Goal: Information Seeking & Learning: Learn about a topic

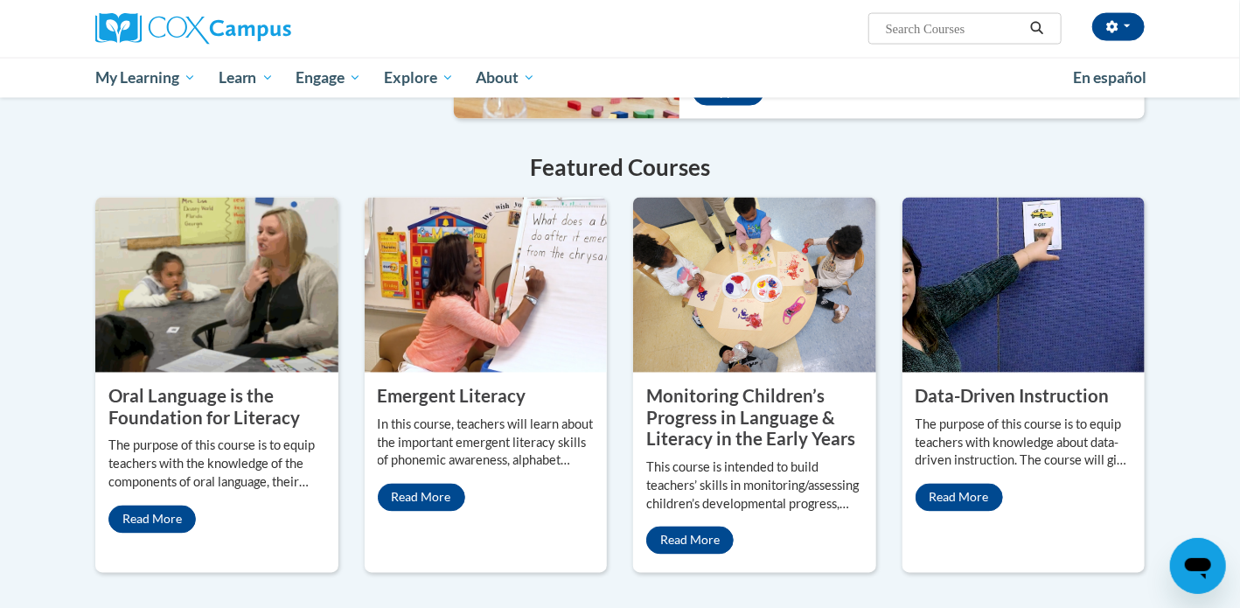
scroll to position [1328, 0]
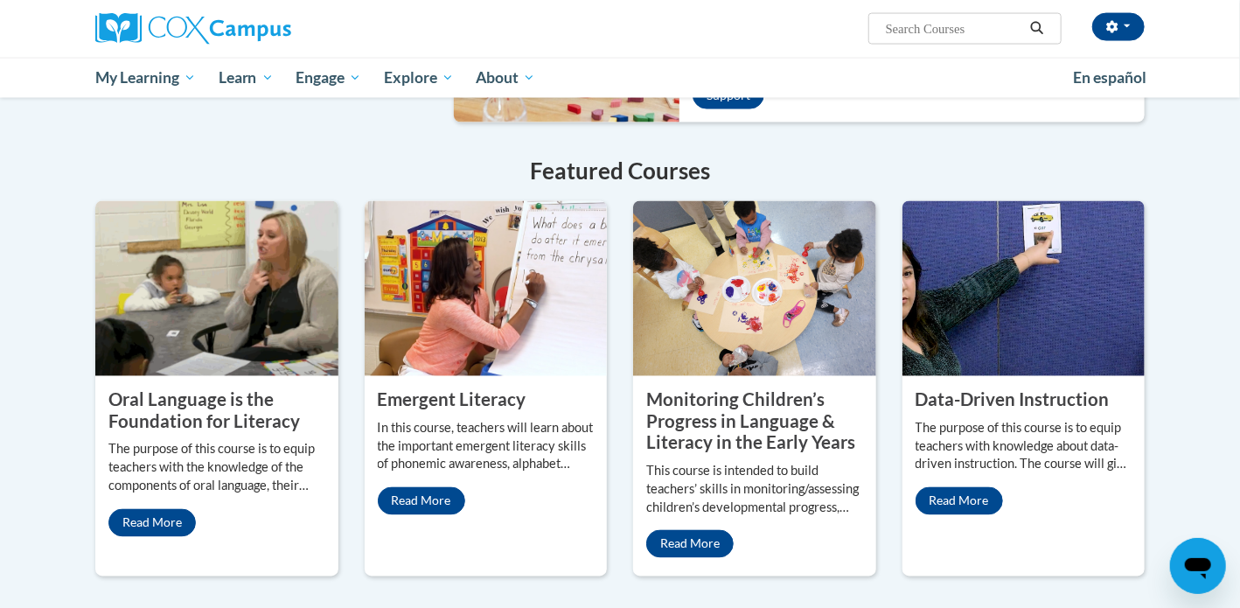
click at [280, 301] on img at bounding box center [216, 288] width 243 height 175
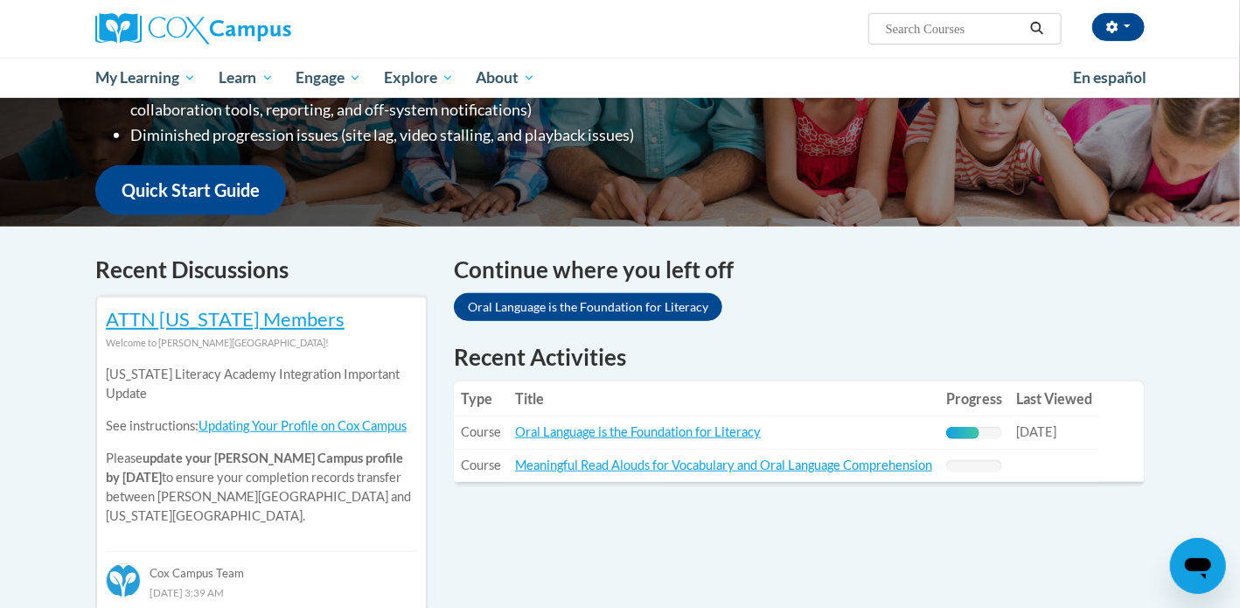
scroll to position [391, 0]
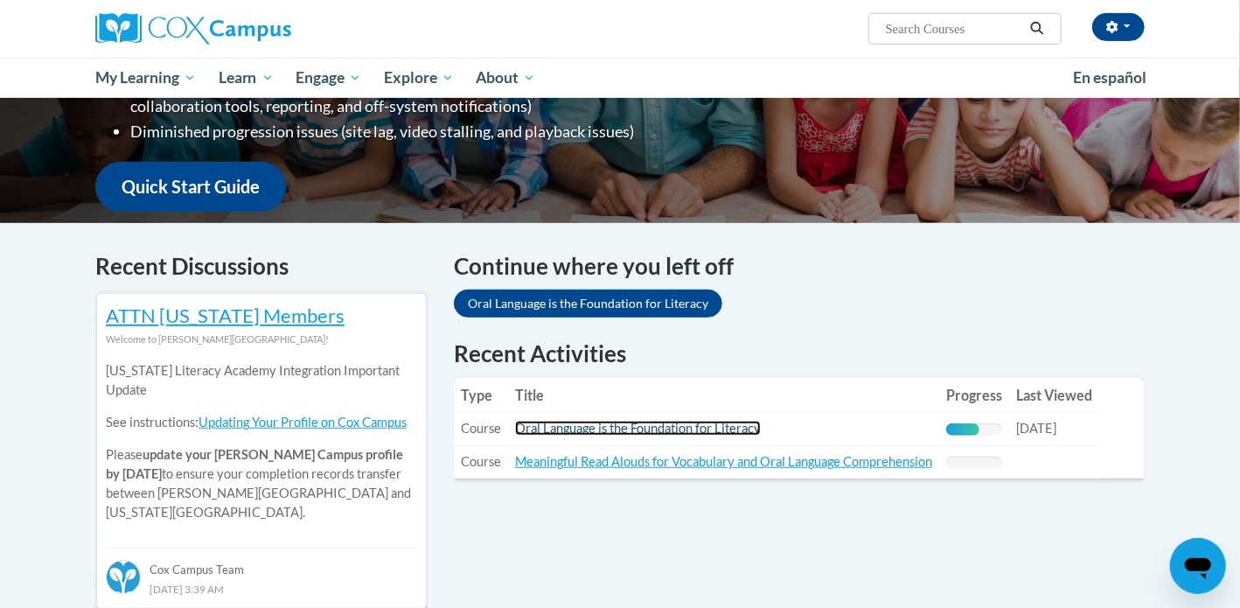
click at [728, 428] on link "Oral Language is the Foundation for Literacy" at bounding box center [638, 428] width 246 height 15
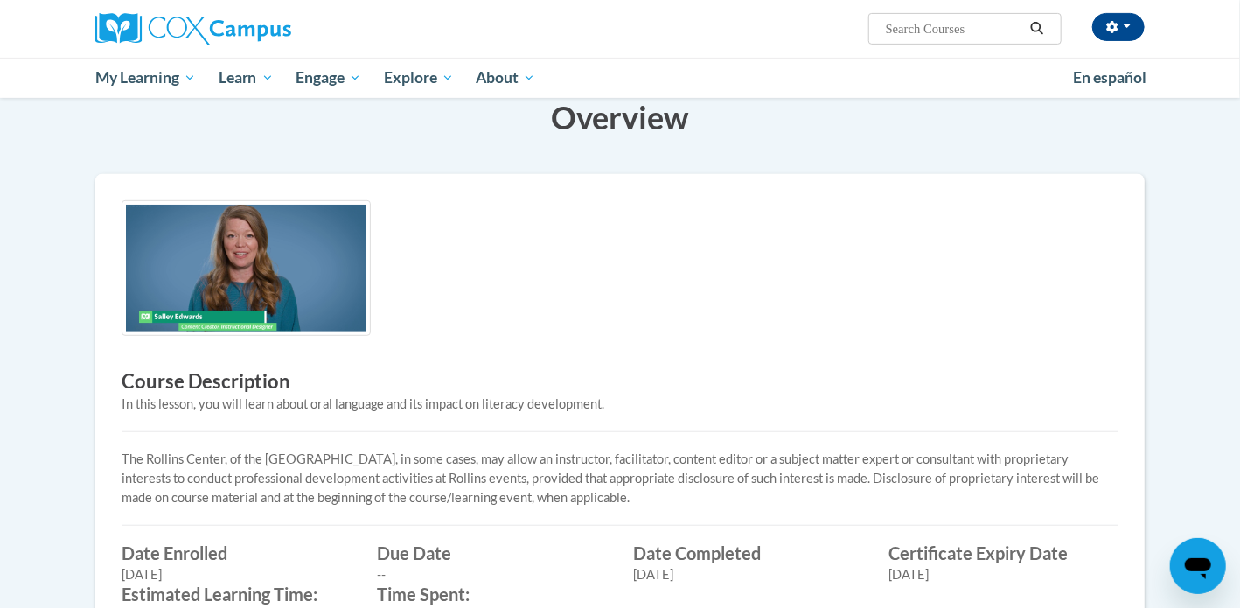
scroll to position [299, 0]
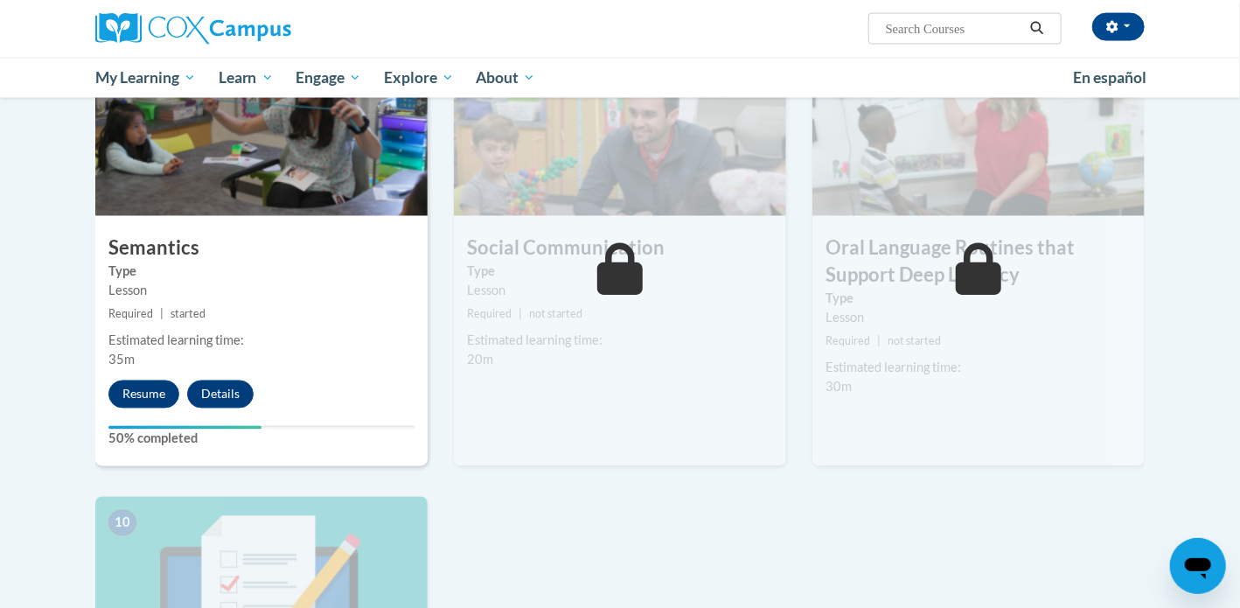
scroll to position [1382, 0]
click at [134, 394] on button "Resume" at bounding box center [143, 394] width 71 height 28
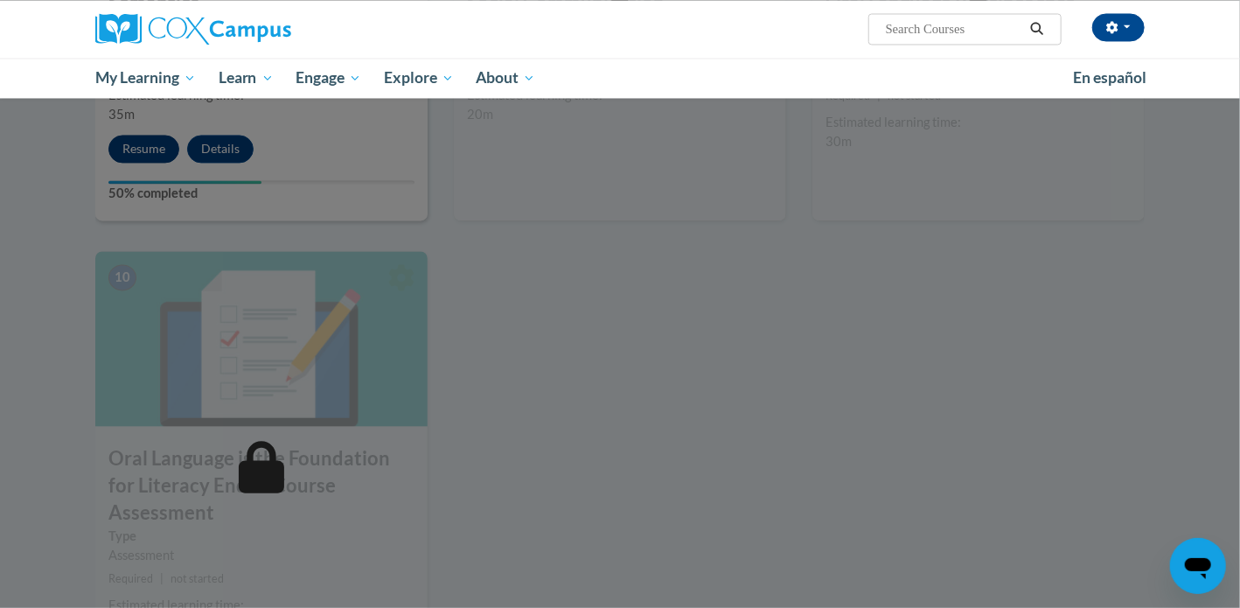
scroll to position [1628, 0]
click at [774, 416] on div at bounding box center [620, 304] width 1240 height 608
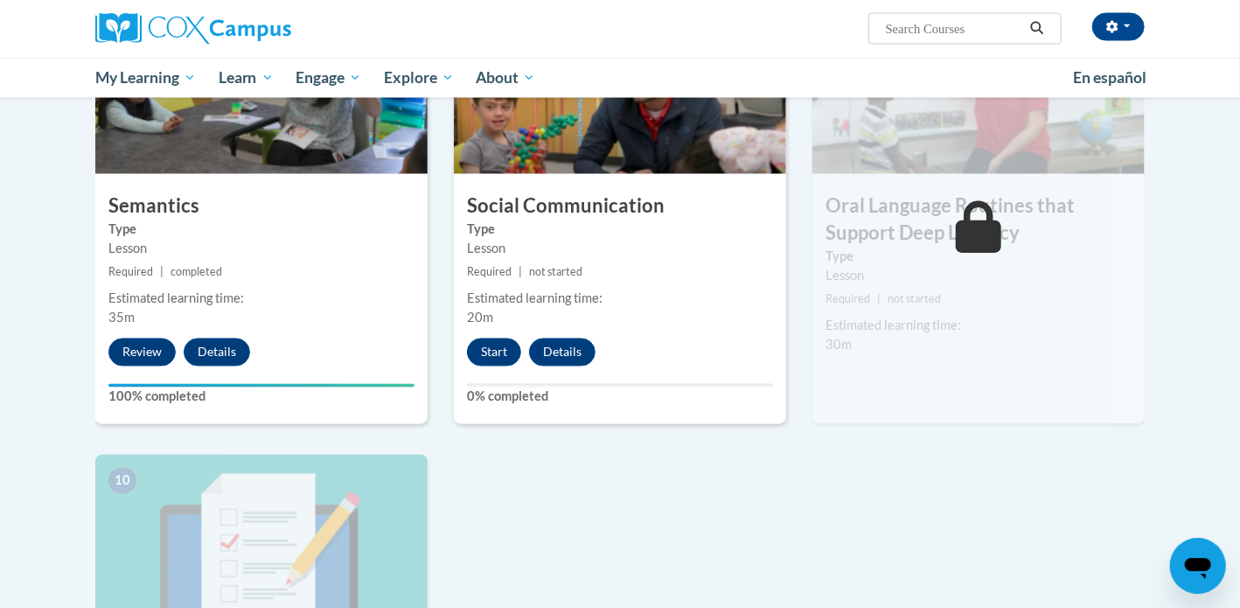
scroll to position [1419, 0]
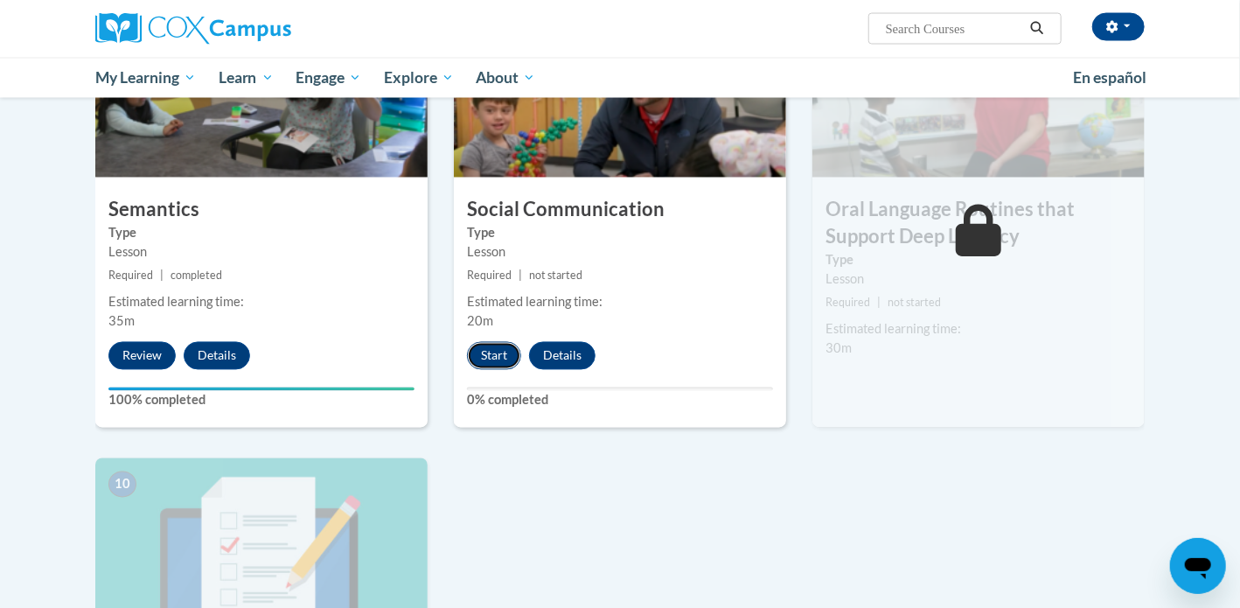
click at [491, 355] on button "Start" at bounding box center [494, 356] width 54 height 28
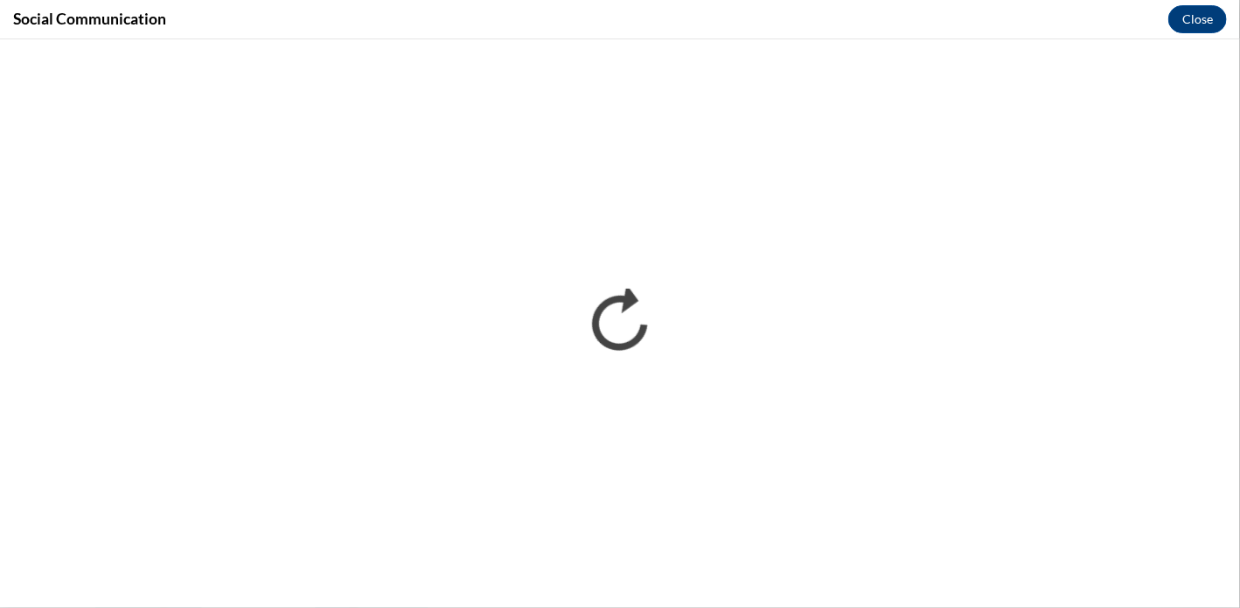
scroll to position [0, 0]
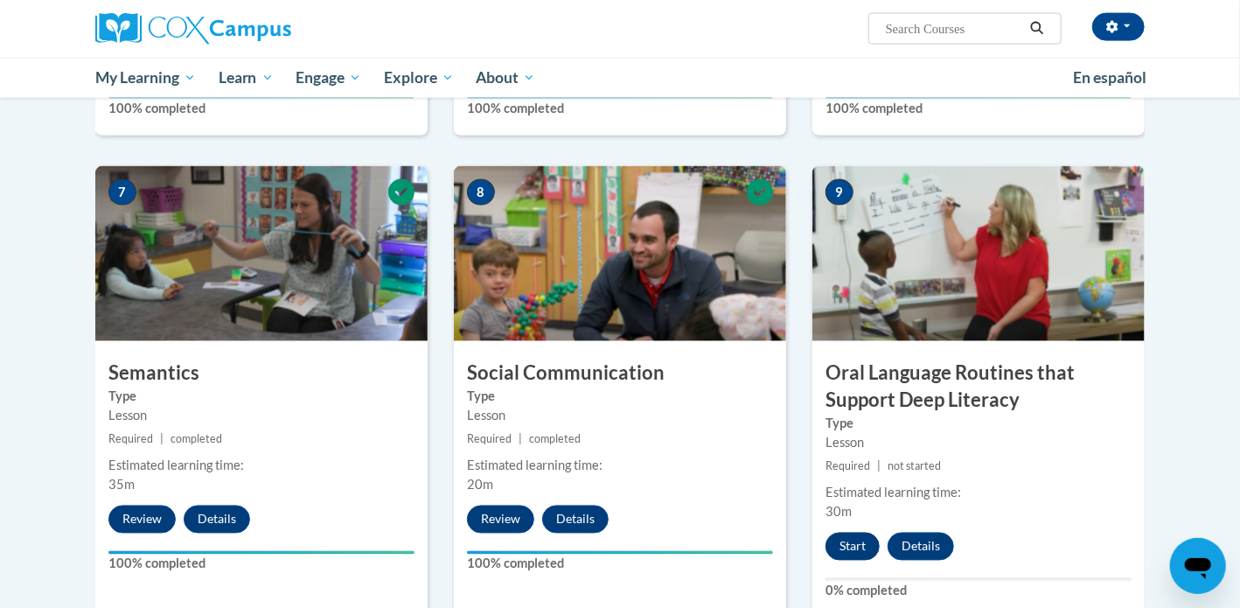
scroll to position [1254, 0]
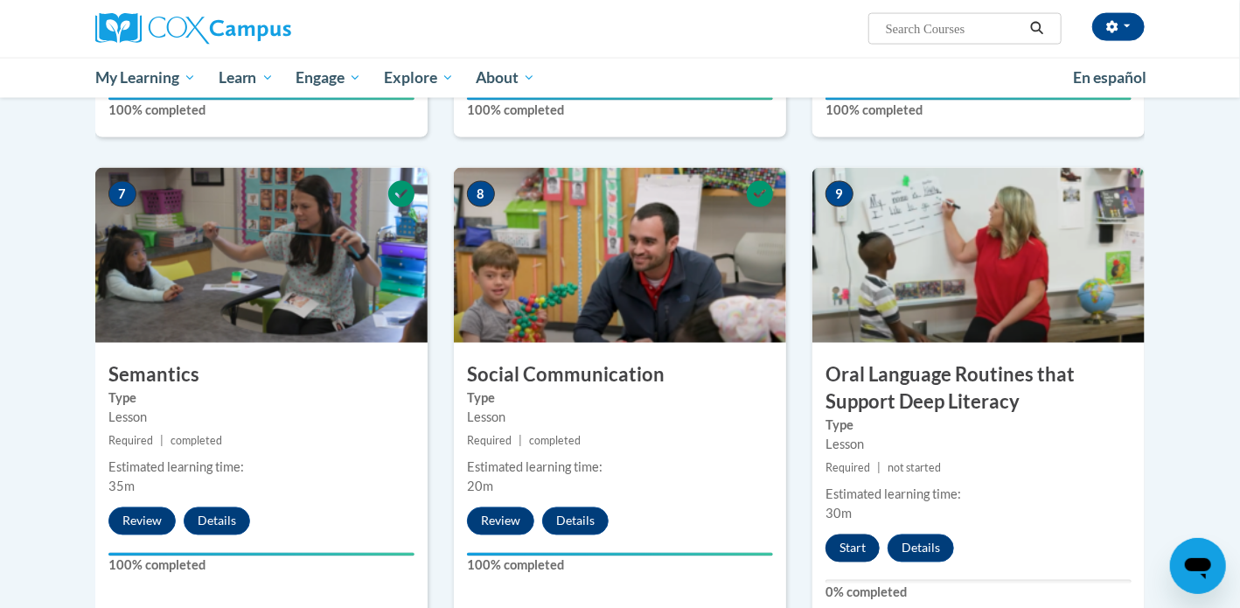
click at [851, 246] on img at bounding box center [978, 255] width 332 height 175
click at [851, 558] on button "Start" at bounding box center [853, 548] width 54 height 28
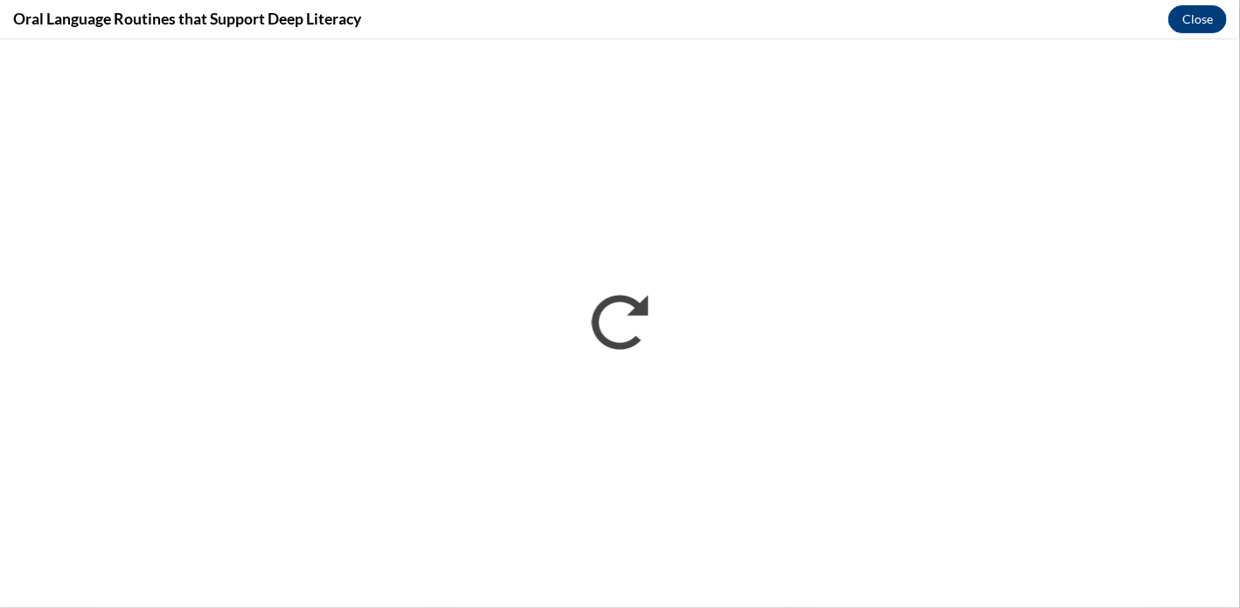
scroll to position [0, 0]
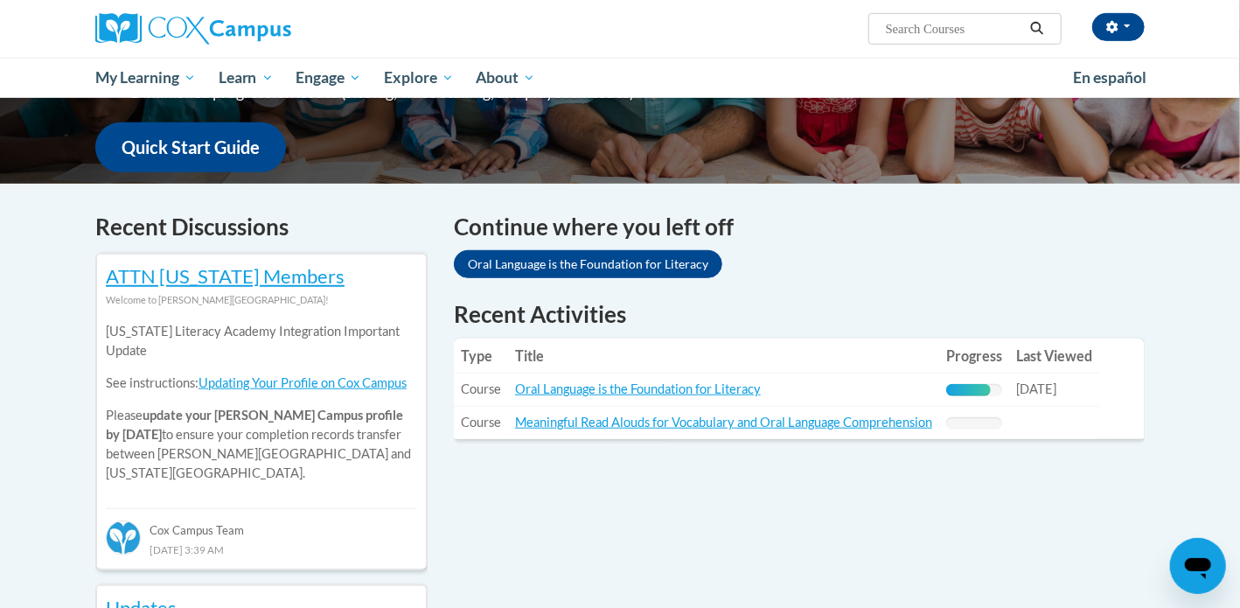
scroll to position [435, 0]
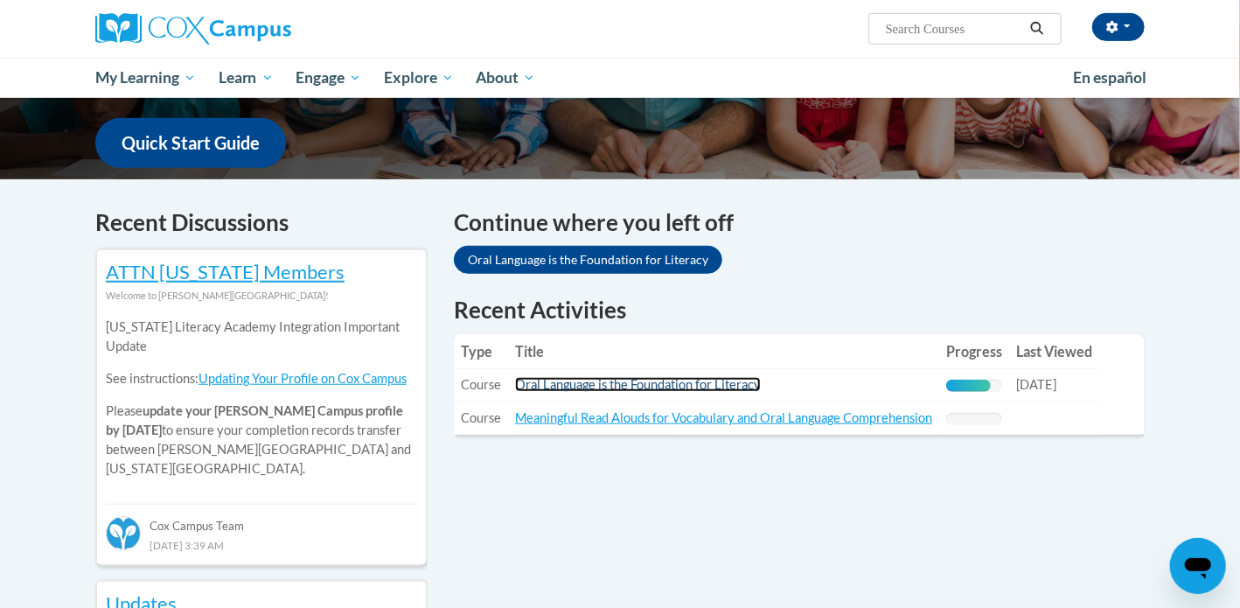
click at [638, 390] on link "Oral Language is the Foundation for Literacy" at bounding box center [638, 384] width 246 height 15
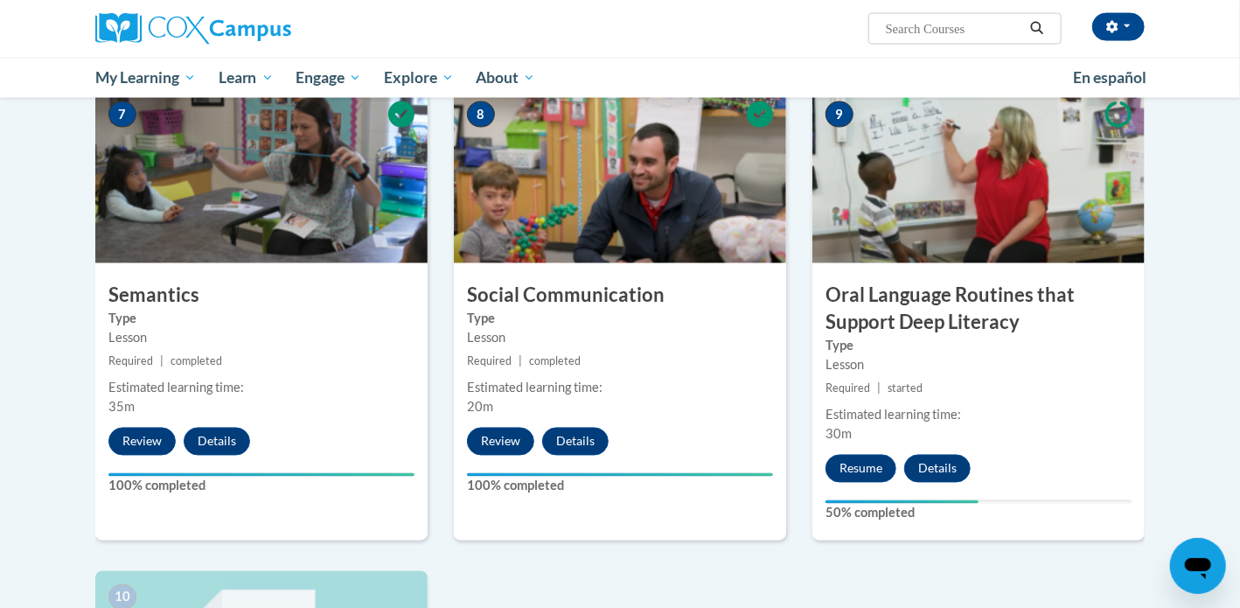
scroll to position [1337, 0]
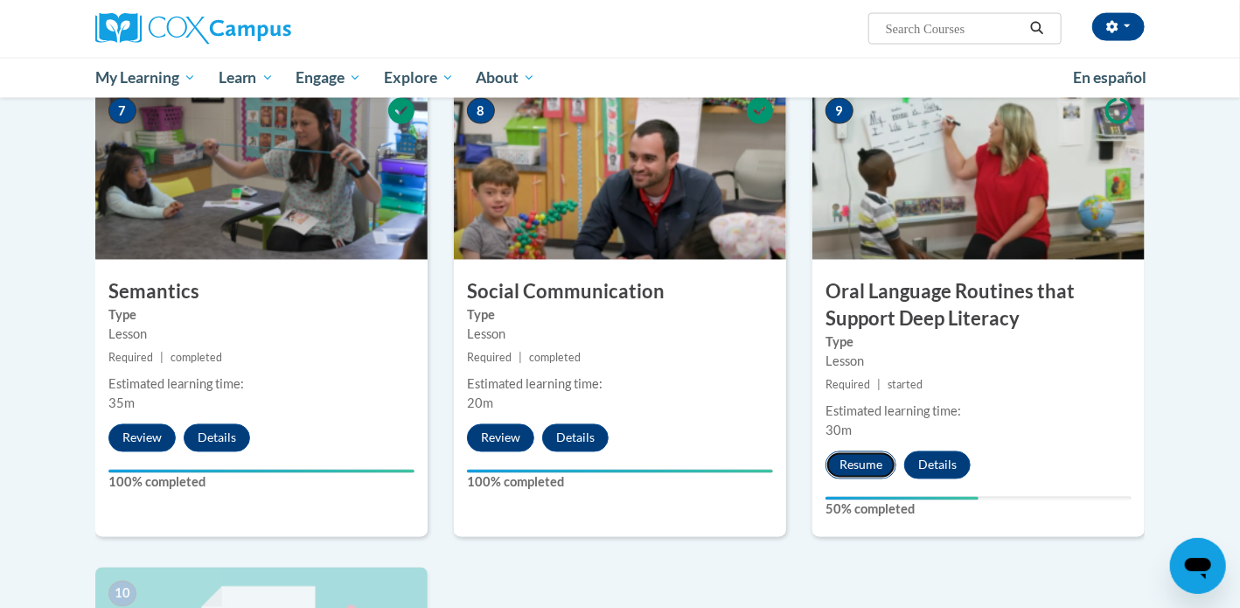
click at [878, 452] on button "Resume" at bounding box center [861, 465] width 71 height 28
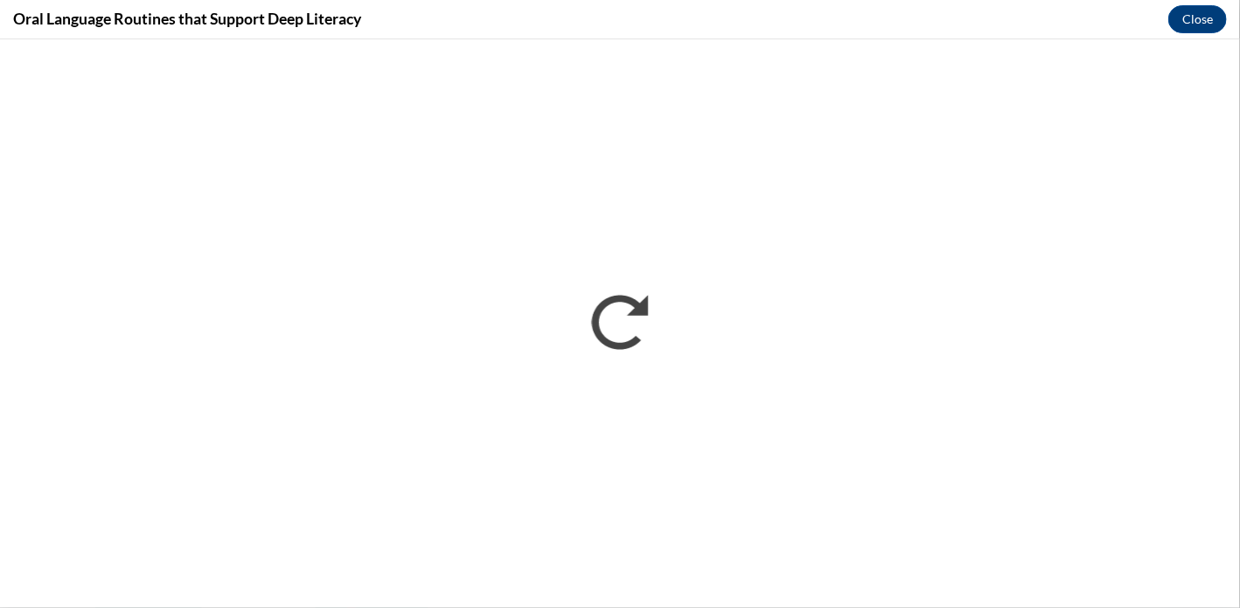
scroll to position [0, 0]
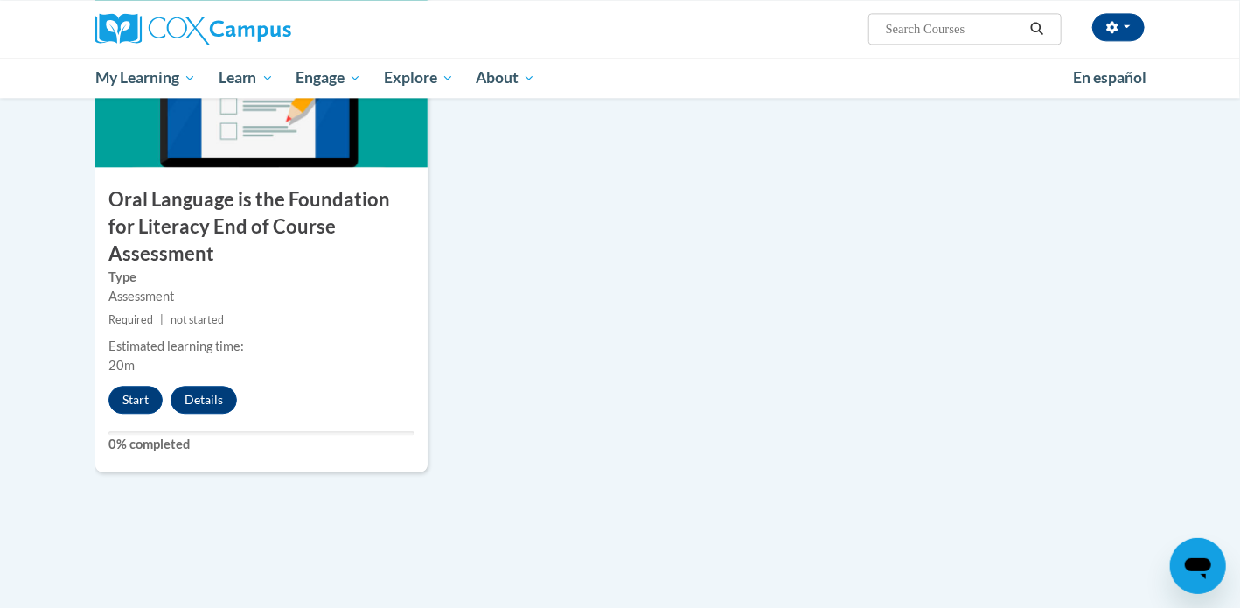
scroll to position [1910, 0]
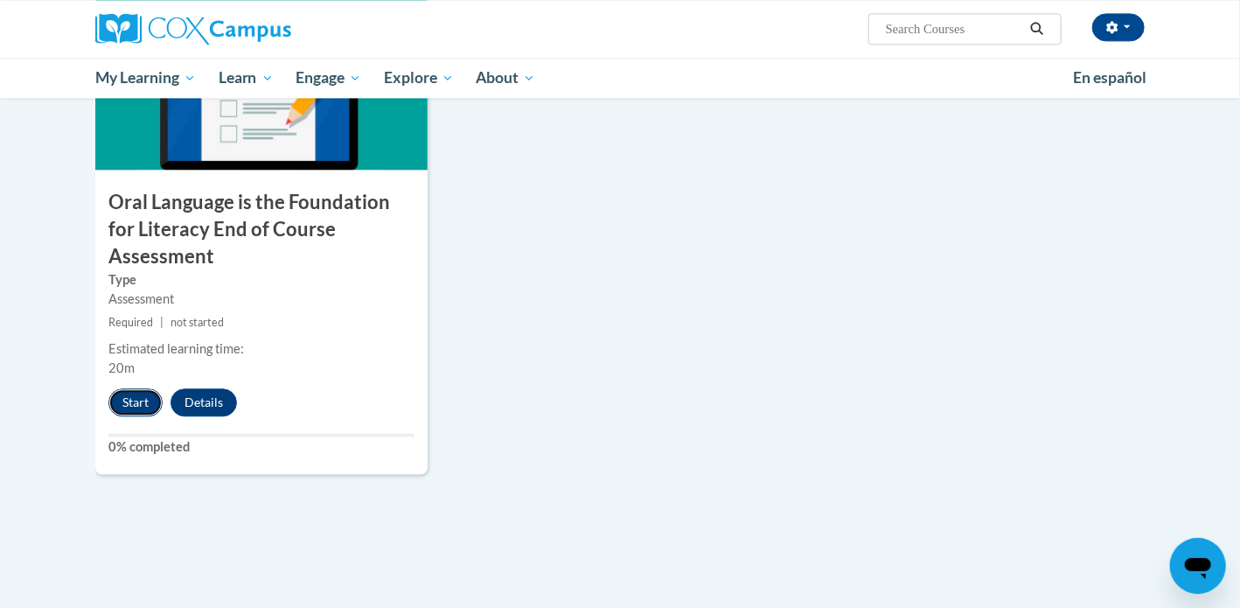
click at [124, 388] on button "Start" at bounding box center [135, 402] width 54 height 28
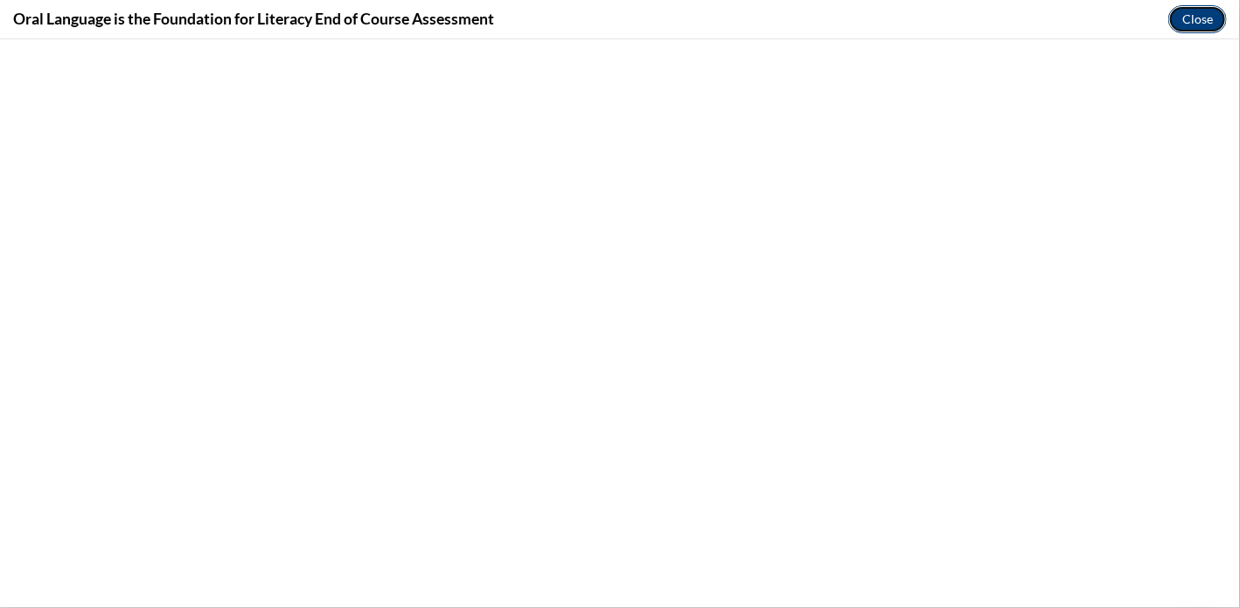
click at [1178, 26] on button "Close" at bounding box center [1197, 19] width 59 height 28
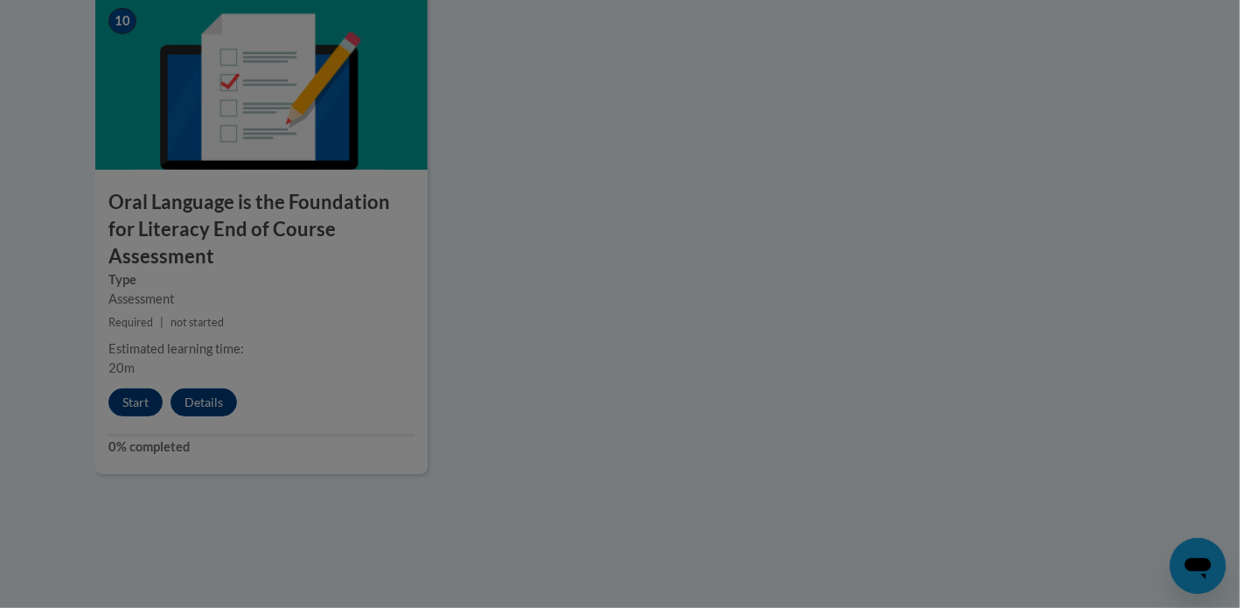
scroll to position [0, 0]
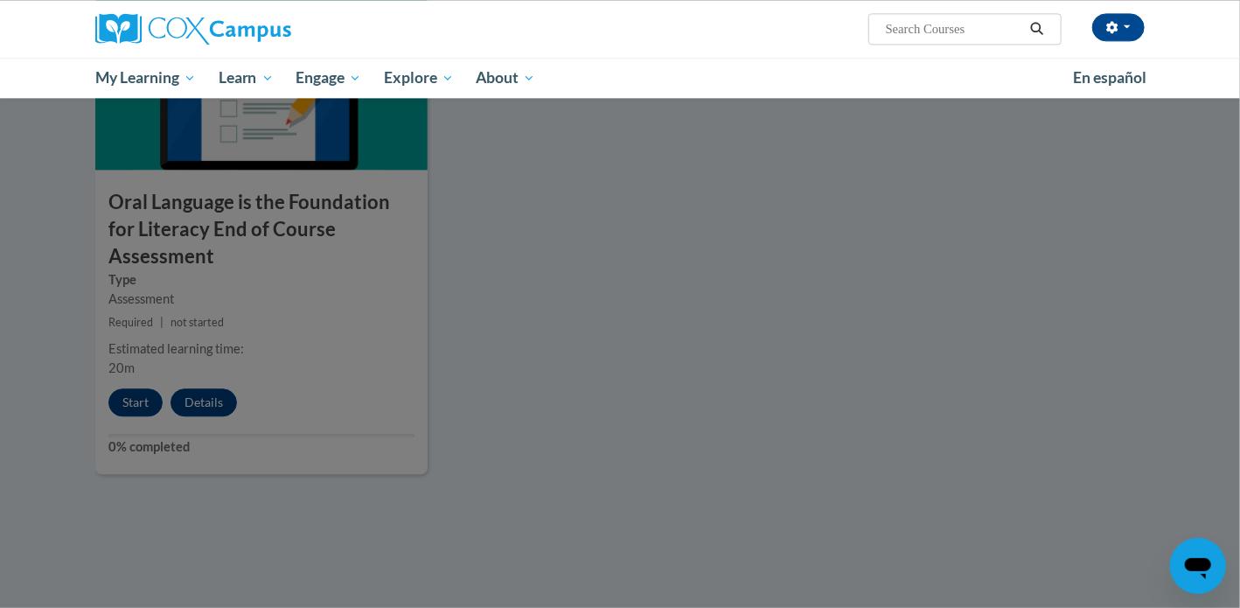
click at [146, 369] on div at bounding box center [620, 304] width 1240 height 608
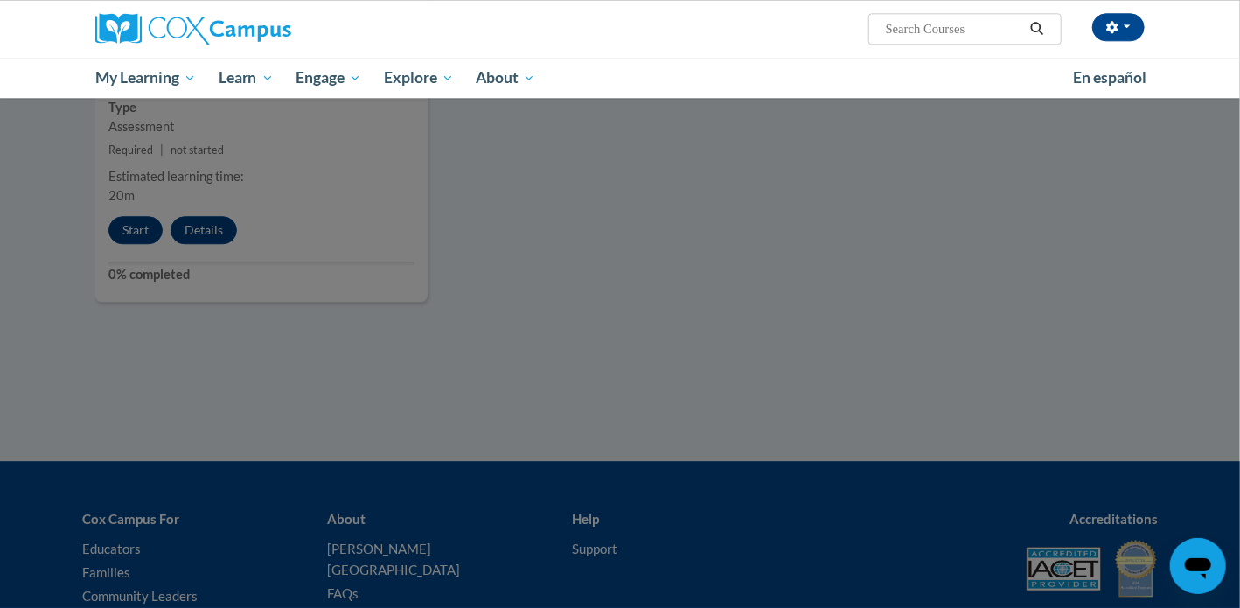
scroll to position [2083, 0]
click at [365, 226] on div at bounding box center [620, 304] width 1240 height 608
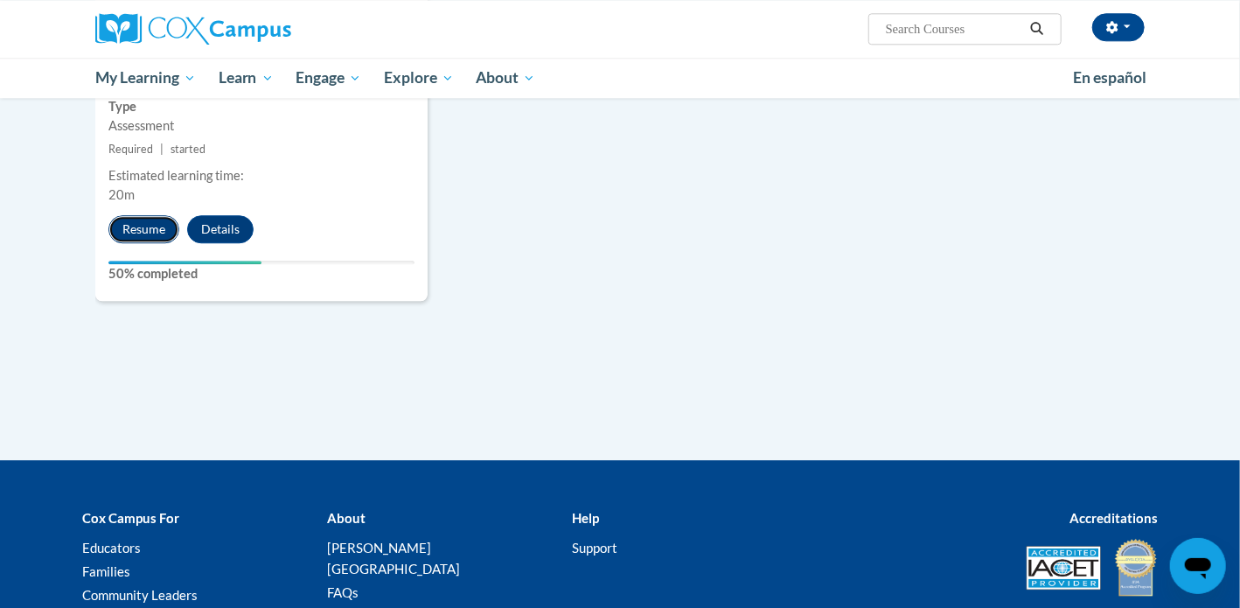
click at [150, 215] on button "Resume" at bounding box center [143, 229] width 71 height 28
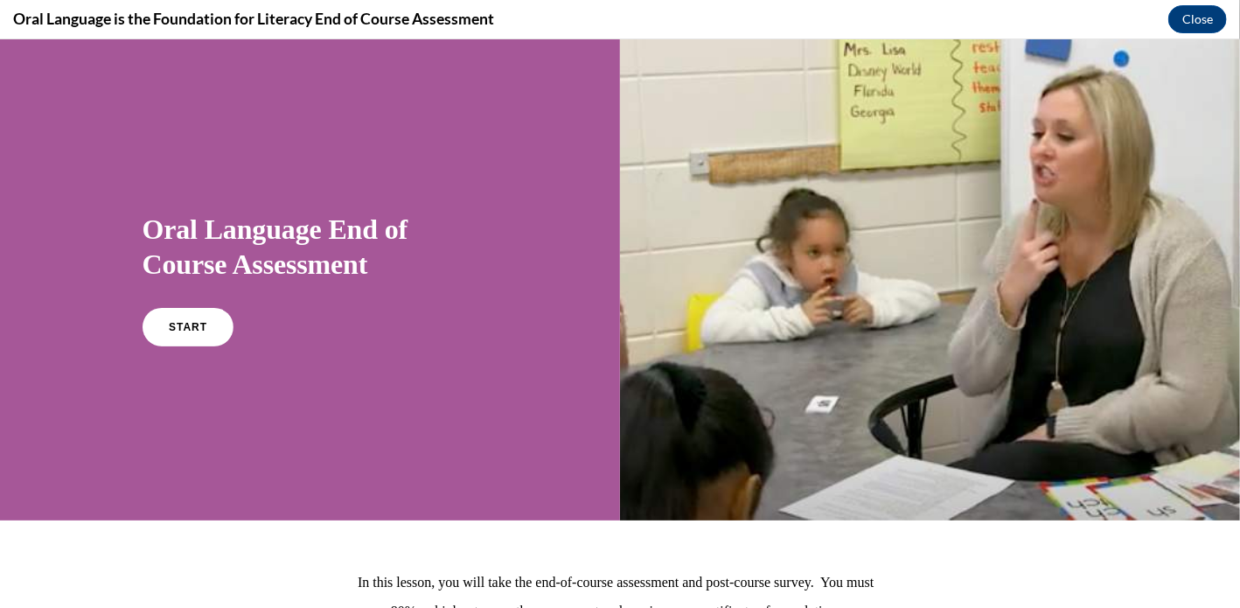
scroll to position [185, 0]
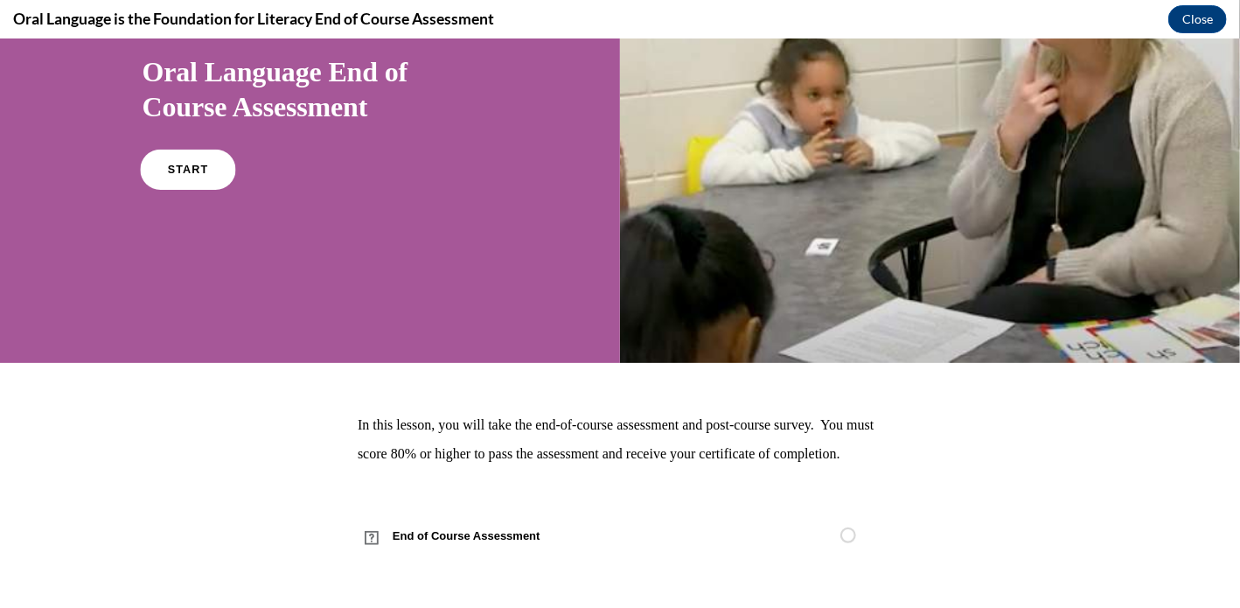
click at [143, 149] on link "START" at bounding box center [187, 169] width 95 height 40
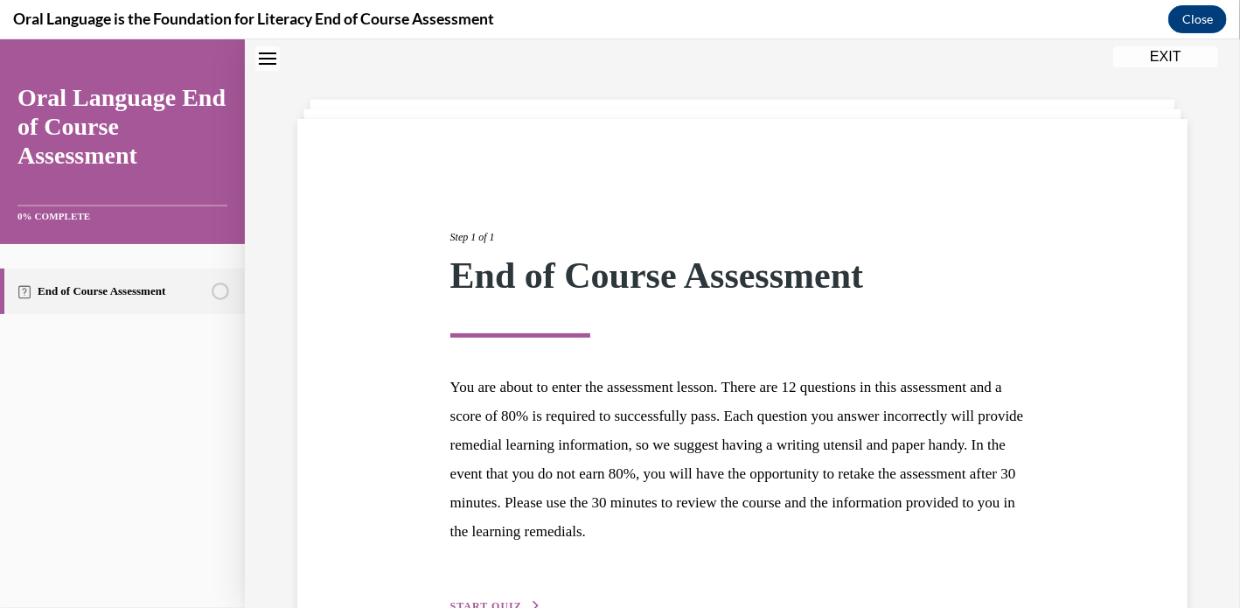
scroll to position [165, 0]
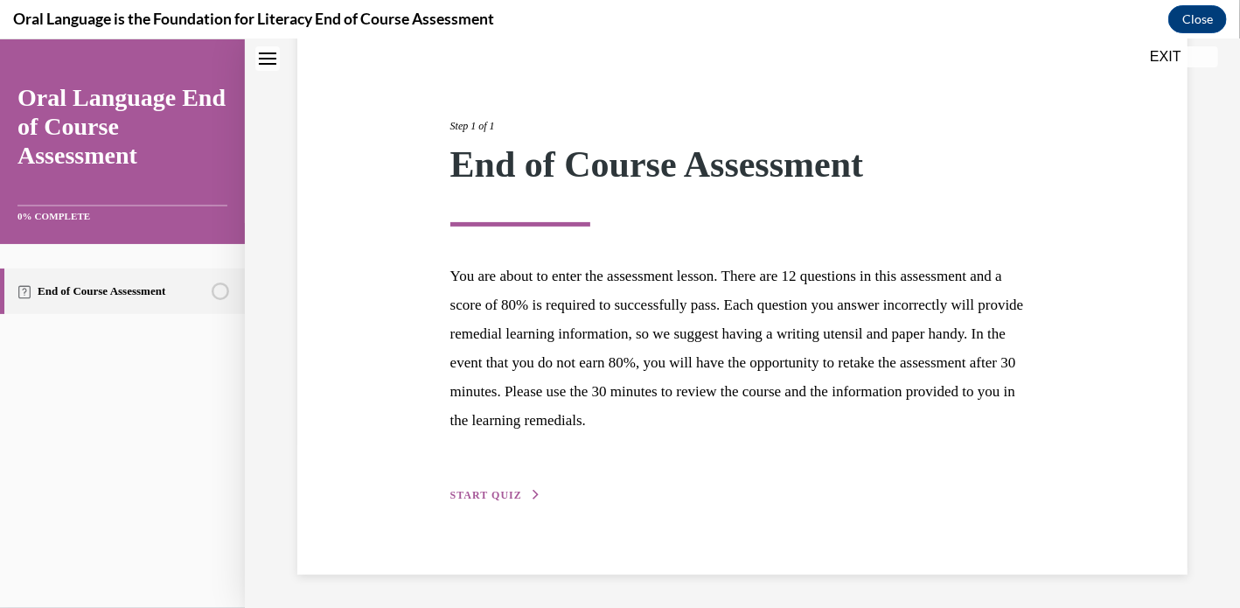
click at [507, 497] on span "START QUIZ" at bounding box center [486, 494] width 72 height 12
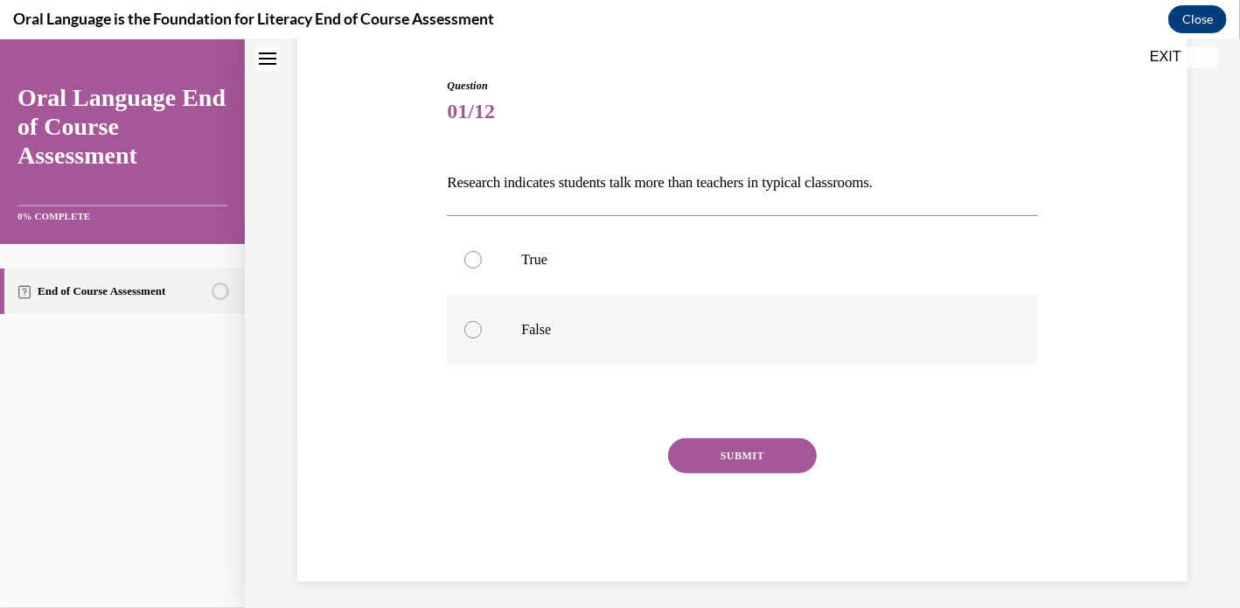
click at [541, 338] on label "False" at bounding box center [742, 329] width 590 height 70
click at [482, 338] on input "False" at bounding box center [472, 328] width 17 height 17
radio input "true"
click at [731, 452] on button "SUBMIT" at bounding box center [742, 454] width 149 height 35
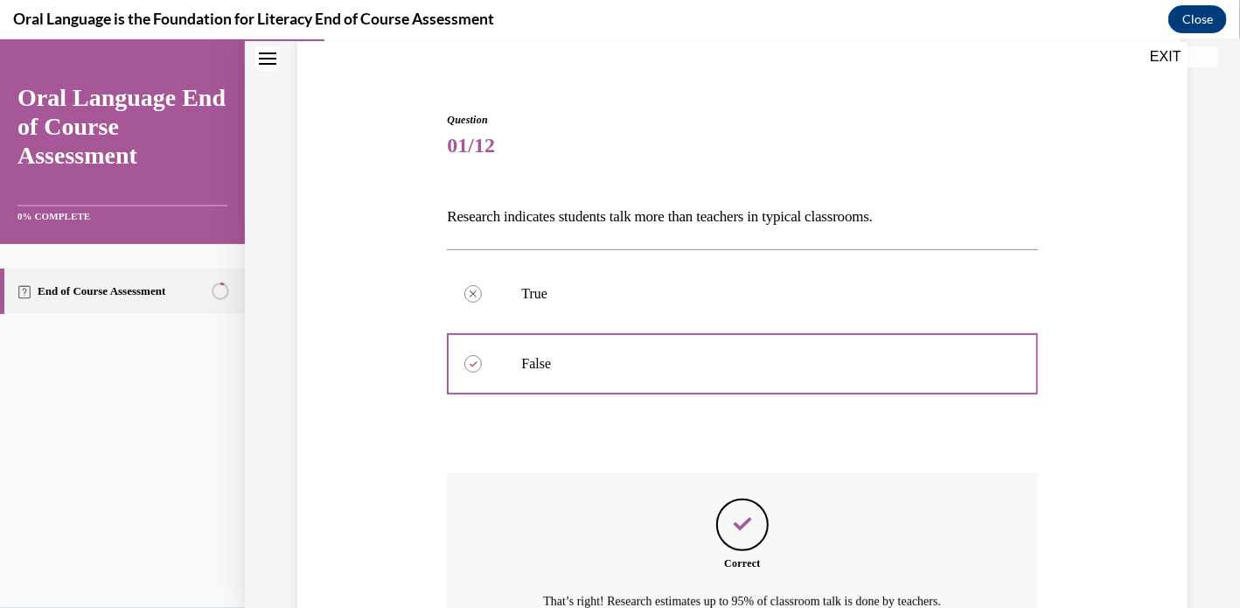
scroll to position [315, 0]
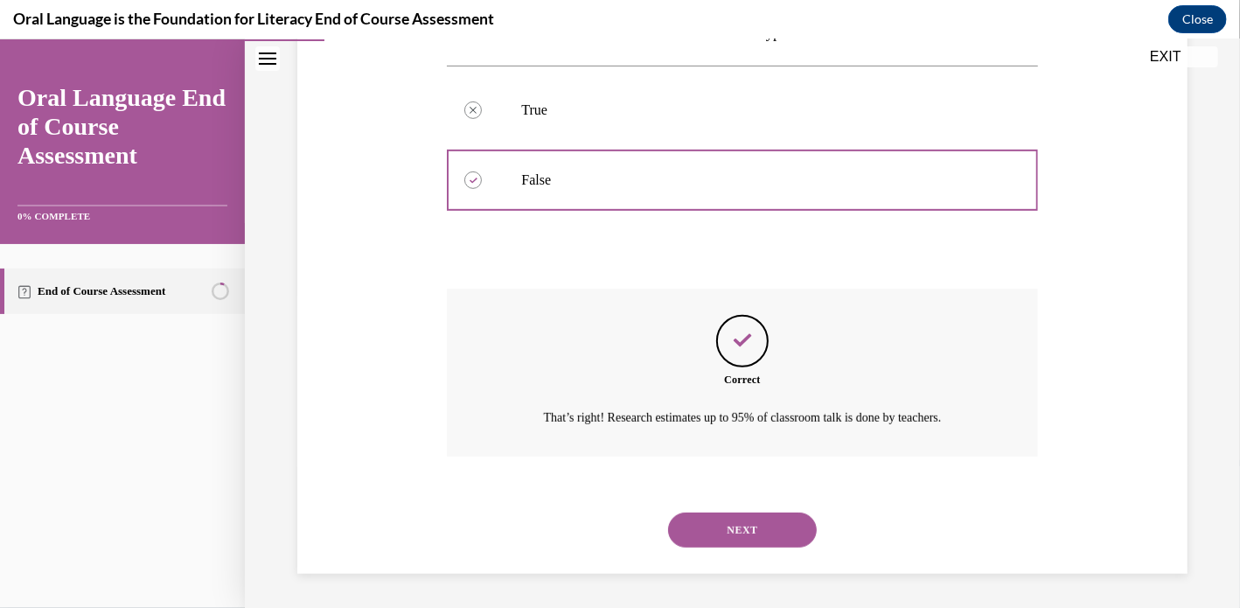
click at [728, 524] on button "NEXT" at bounding box center [742, 529] width 149 height 35
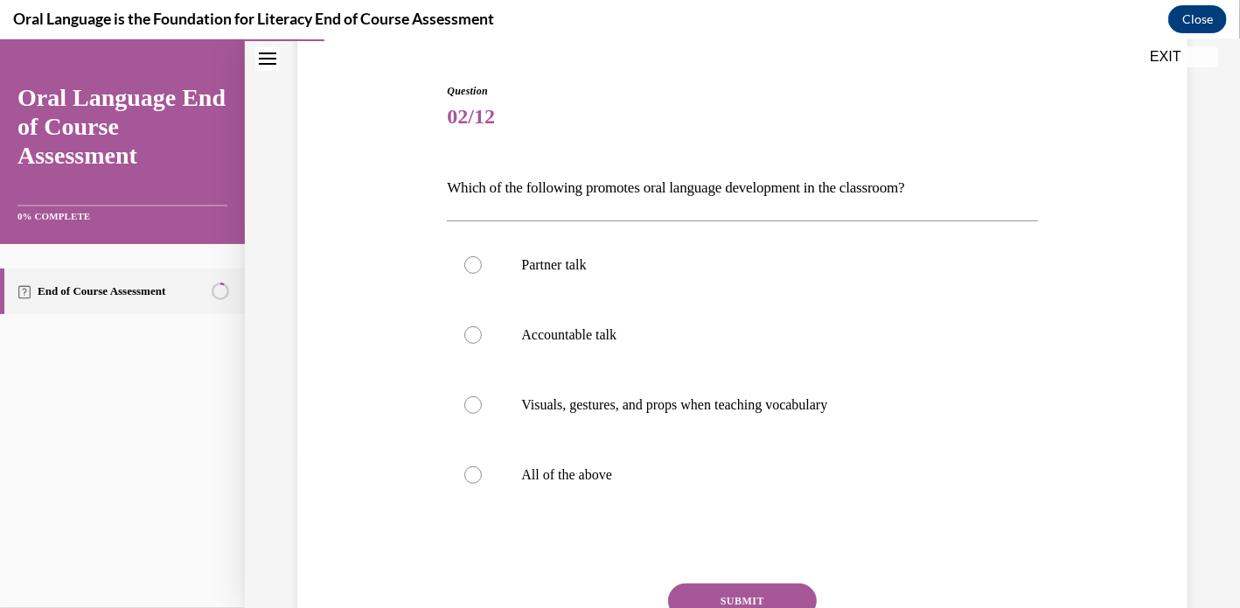
scroll to position [167, 0]
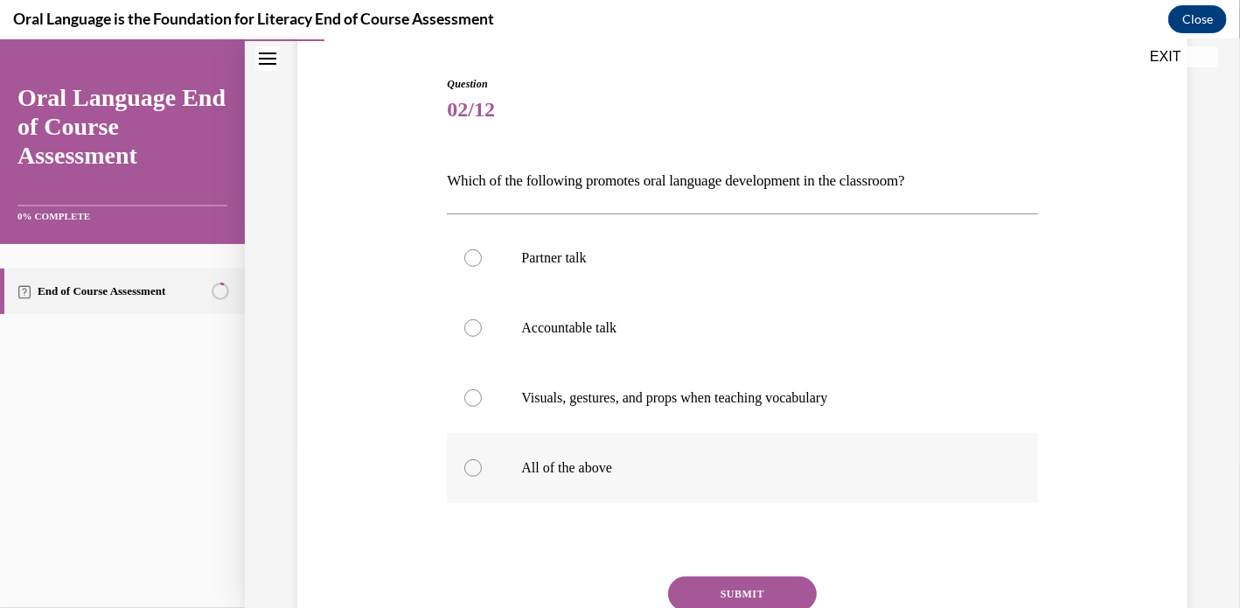
click at [682, 485] on label "All of the above" at bounding box center [742, 467] width 590 height 70
click at [482, 476] on input "All of the above" at bounding box center [472, 466] width 17 height 17
radio input "true"
click at [778, 580] on button "SUBMIT" at bounding box center [742, 592] width 149 height 35
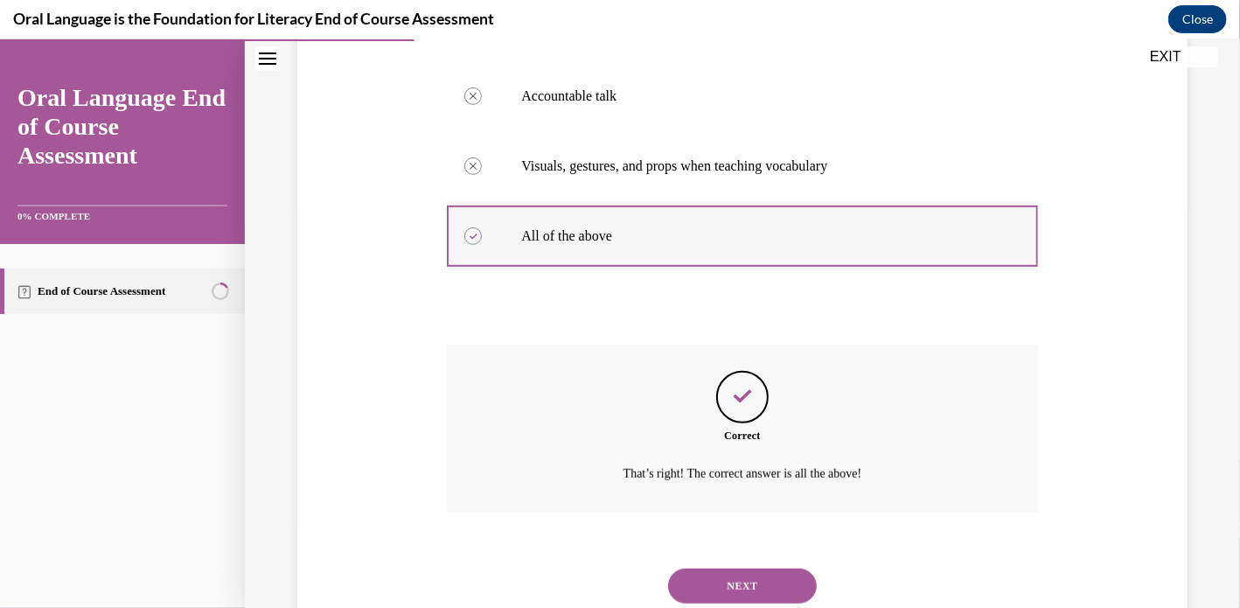
scroll to position [455, 0]
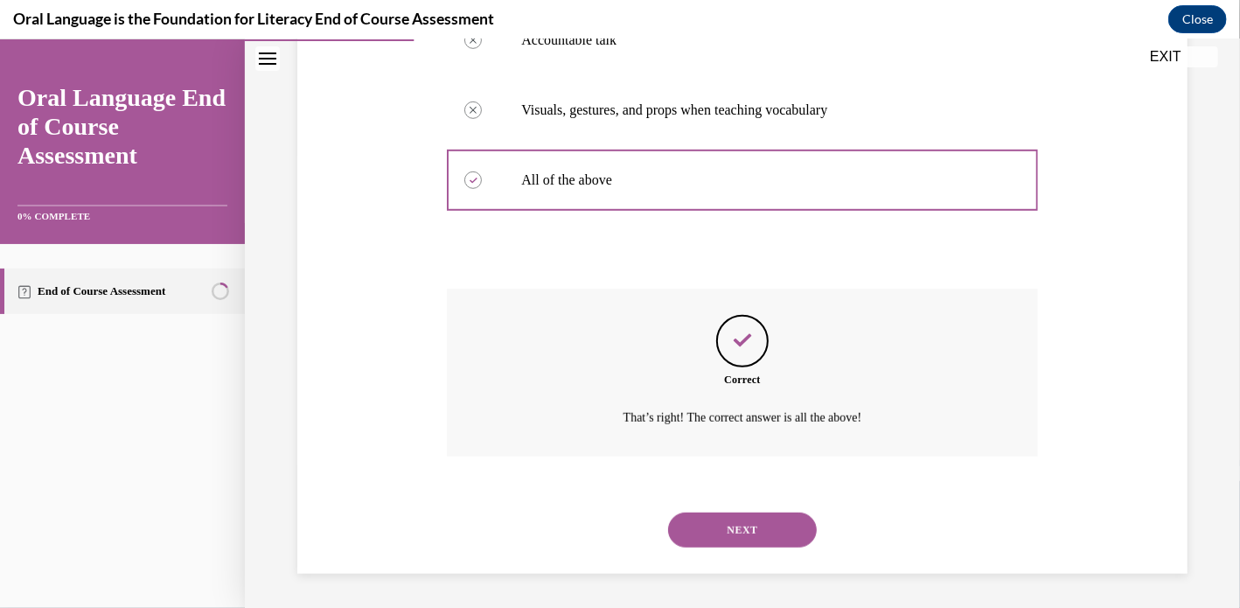
click at [733, 537] on button "NEXT" at bounding box center [742, 529] width 149 height 35
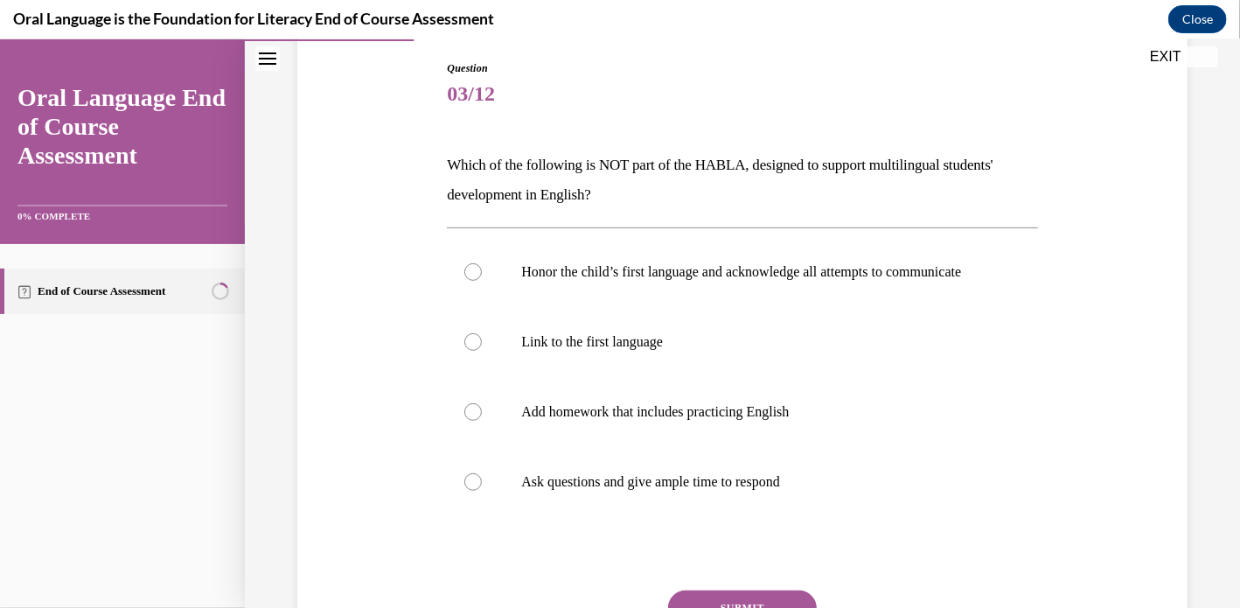
scroll to position [188, 0]
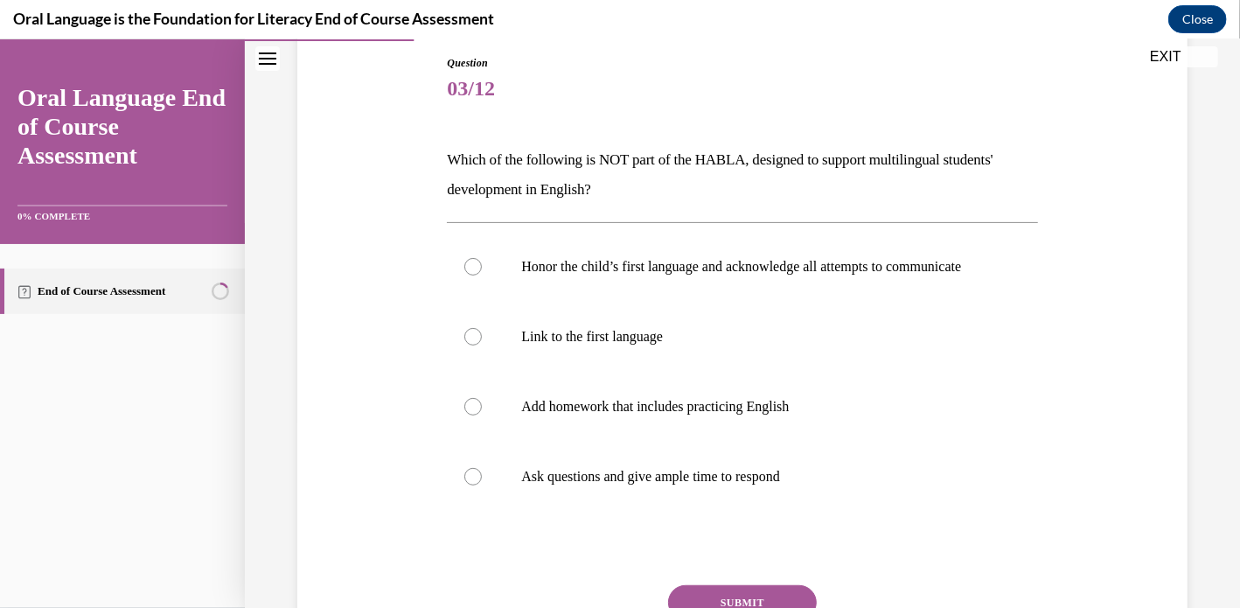
click at [854, 415] on p "Add homework that includes practicing English" at bounding box center [757, 405] width 472 height 17
click at [482, 415] on input "Add homework that includes practicing English" at bounding box center [472, 405] width 17 height 17
radio input "true"
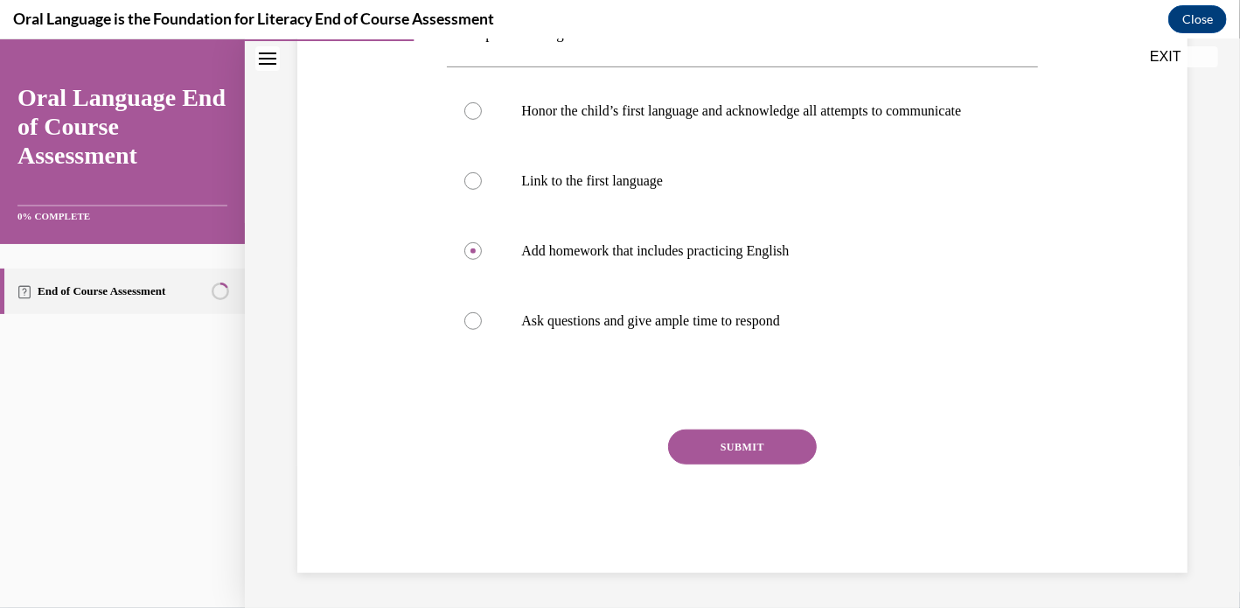
click at [772, 448] on button "SUBMIT" at bounding box center [742, 446] width 149 height 35
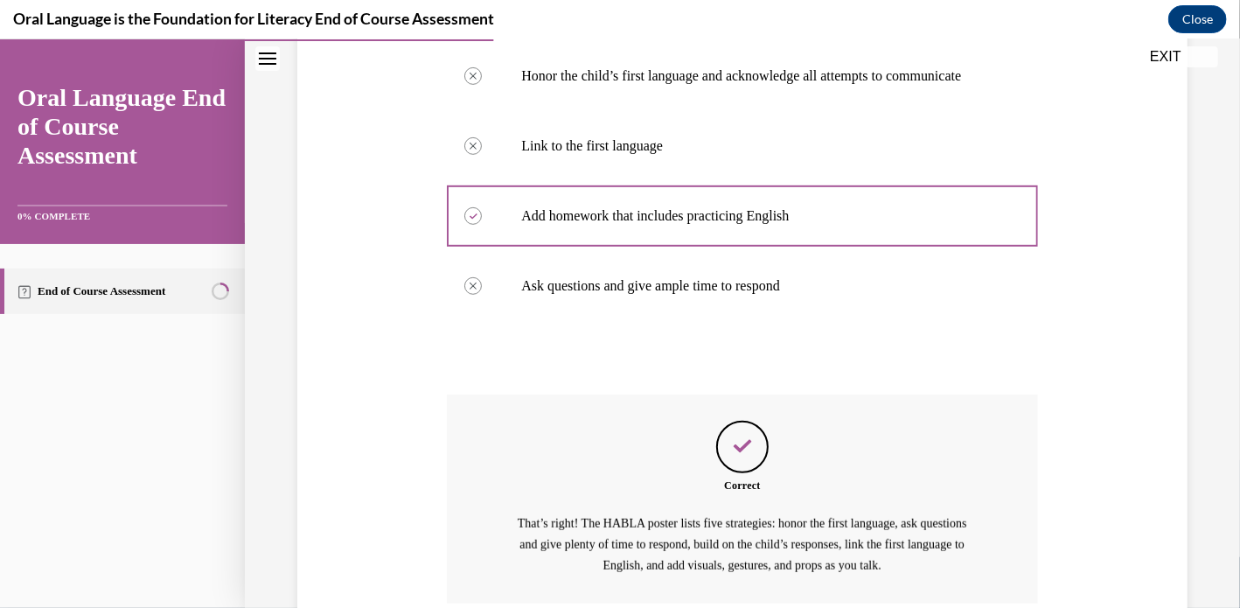
scroll to position [543, 0]
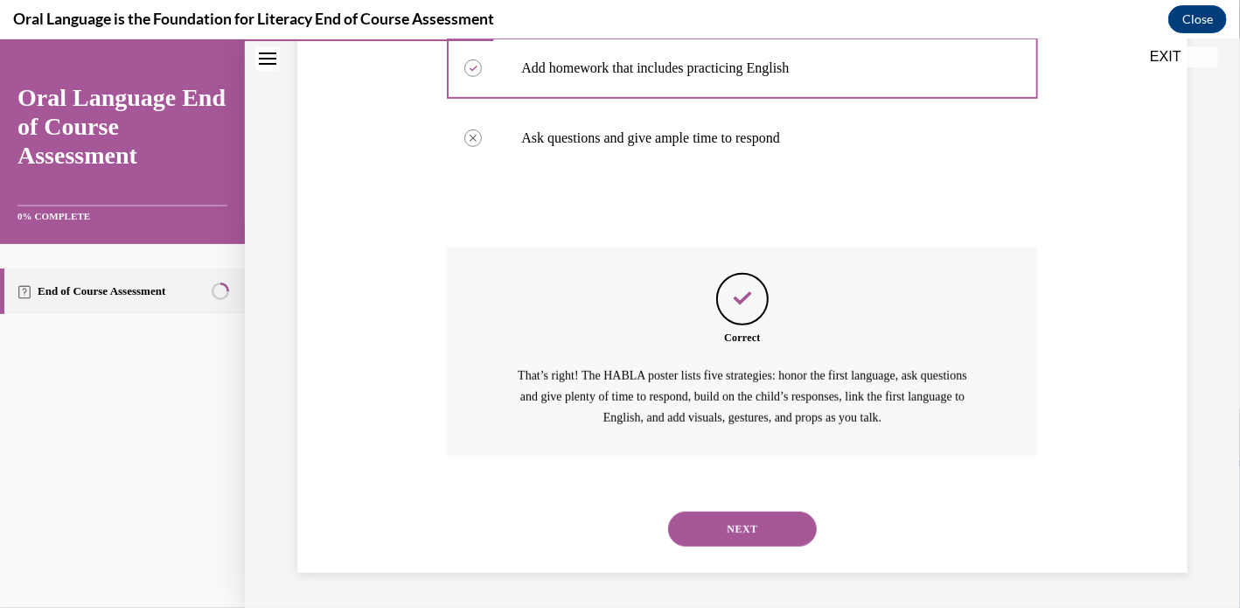
click at [759, 532] on button "NEXT" at bounding box center [742, 528] width 149 height 35
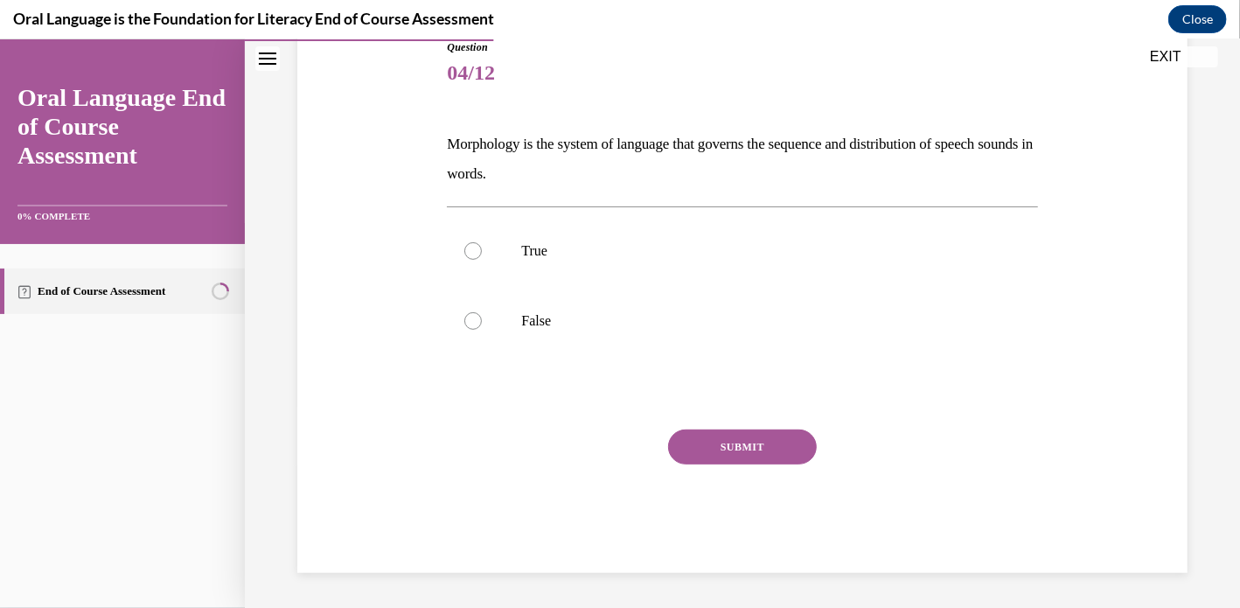
scroll to position [193, 0]
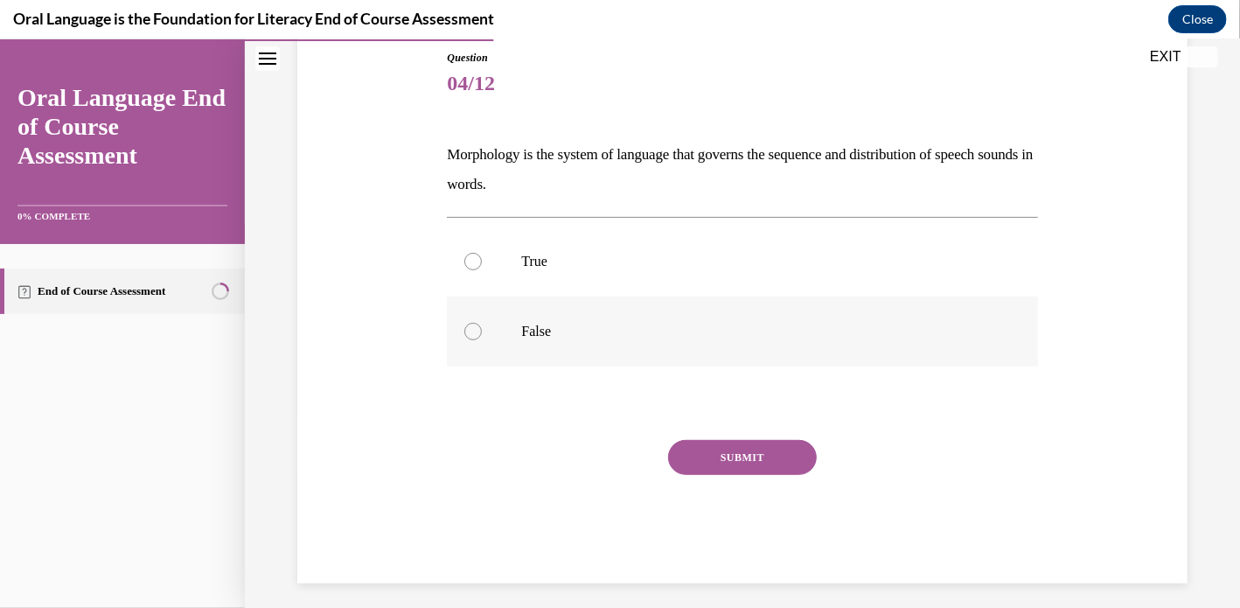
click at [519, 325] on label "False" at bounding box center [742, 331] width 590 height 70
click at [482, 325] on input "False" at bounding box center [472, 330] width 17 height 17
radio input "true"
click at [759, 464] on button "SUBMIT" at bounding box center [742, 456] width 149 height 35
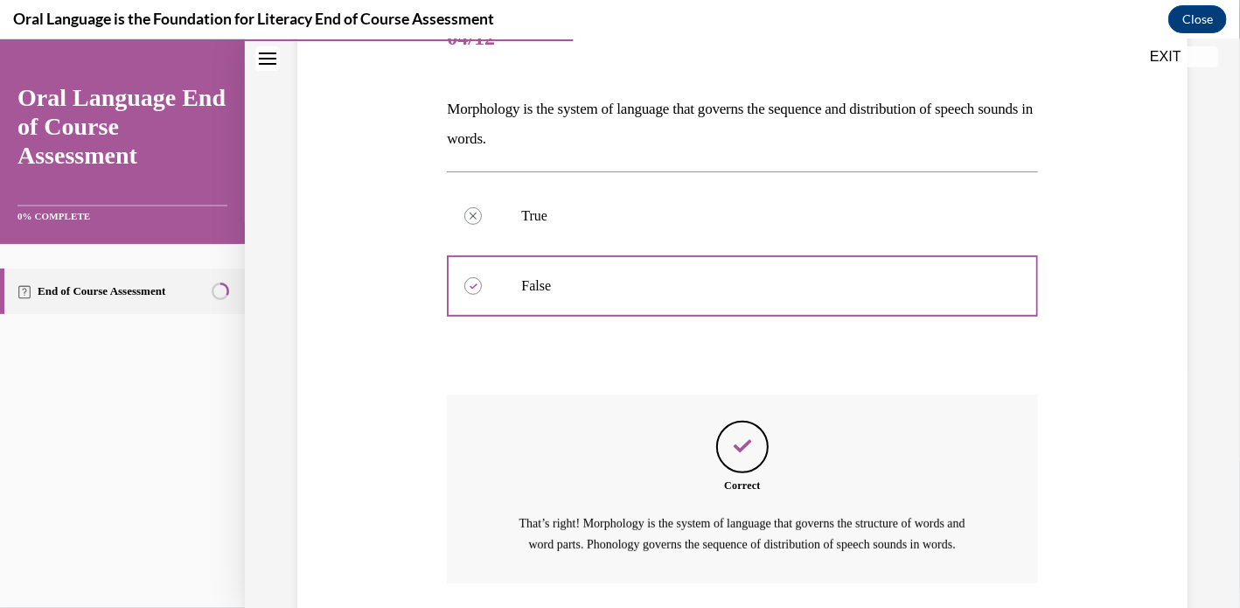
scroll to position [386, 0]
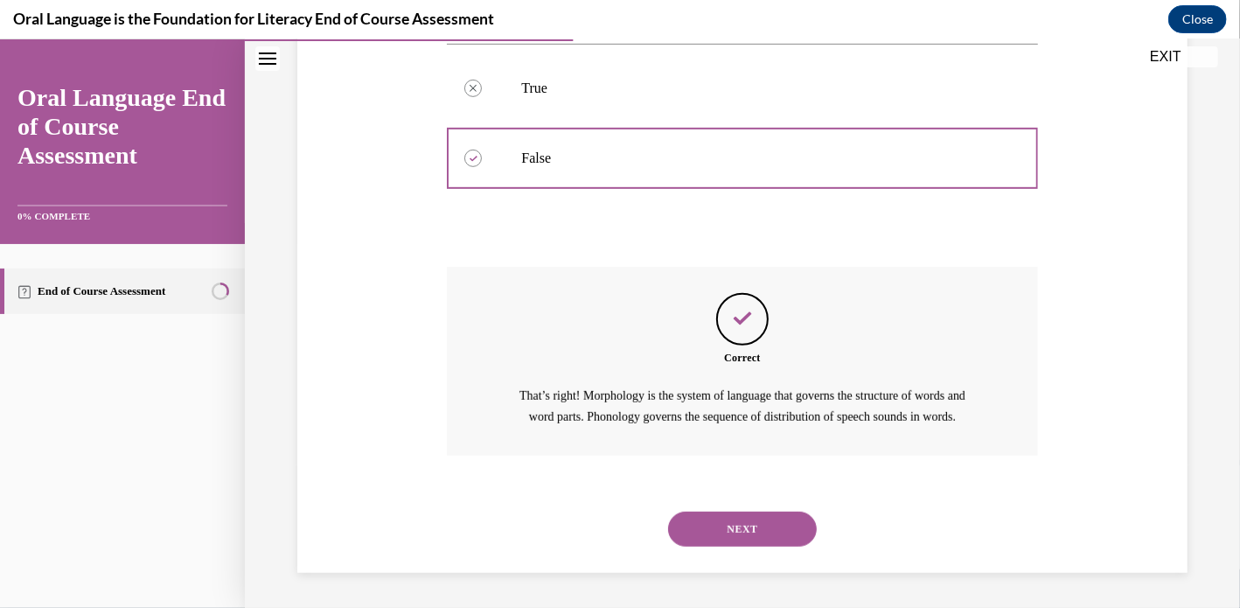
click at [750, 526] on button "NEXT" at bounding box center [742, 528] width 149 height 35
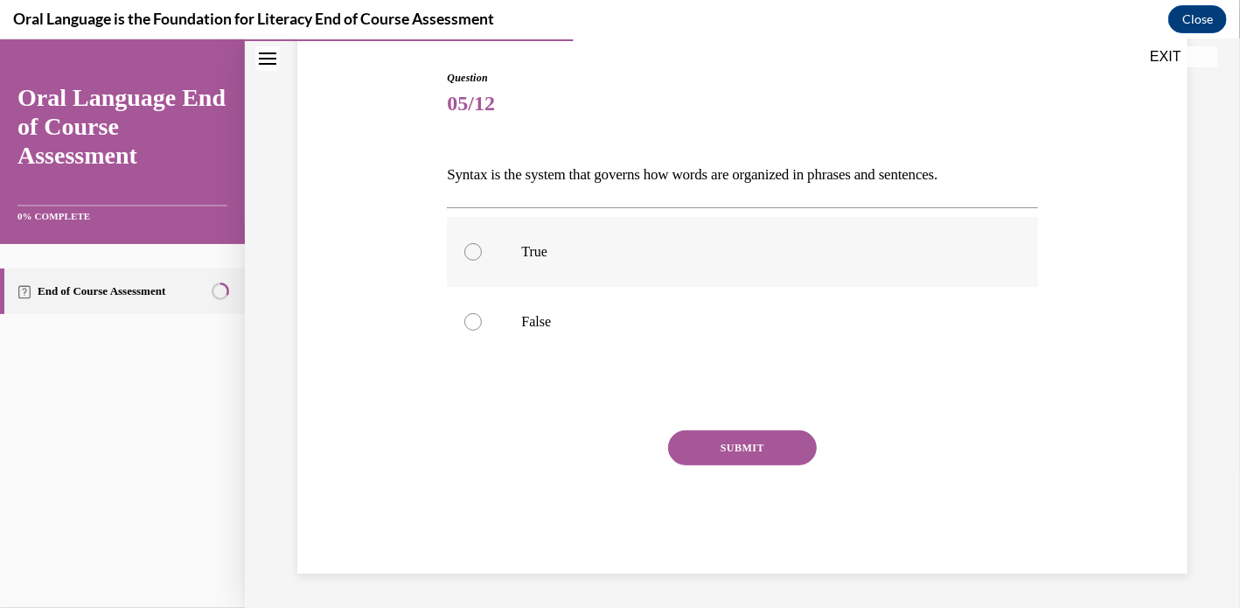
click at [546, 266] on label "True" at bounding box center [742, 251] width 590 height 70
click at [482, 260] on input "True" at bounding box center [472, 250] width 17 height 17
radio input "true"
click at [790, 460] on button "SUBMIT" at bounding box center [742, 446] width 149 height 35
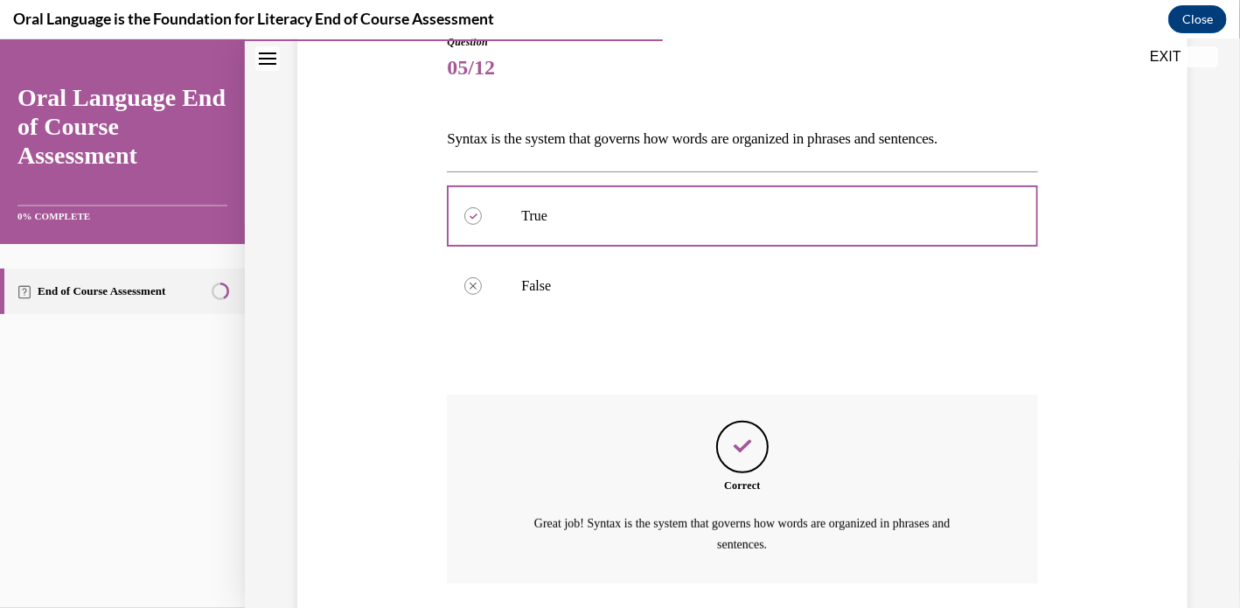
scroll to position [336, 0]
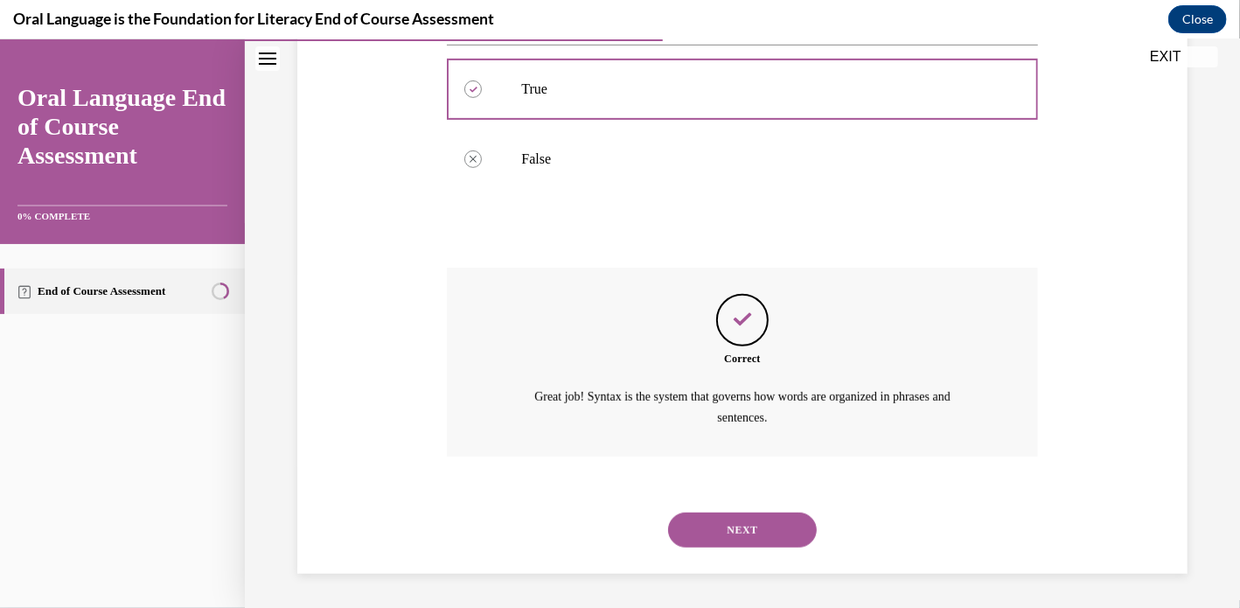
click at [754, 535] on button "NEXT" at bounding box center [742, 529] width 149 height 35
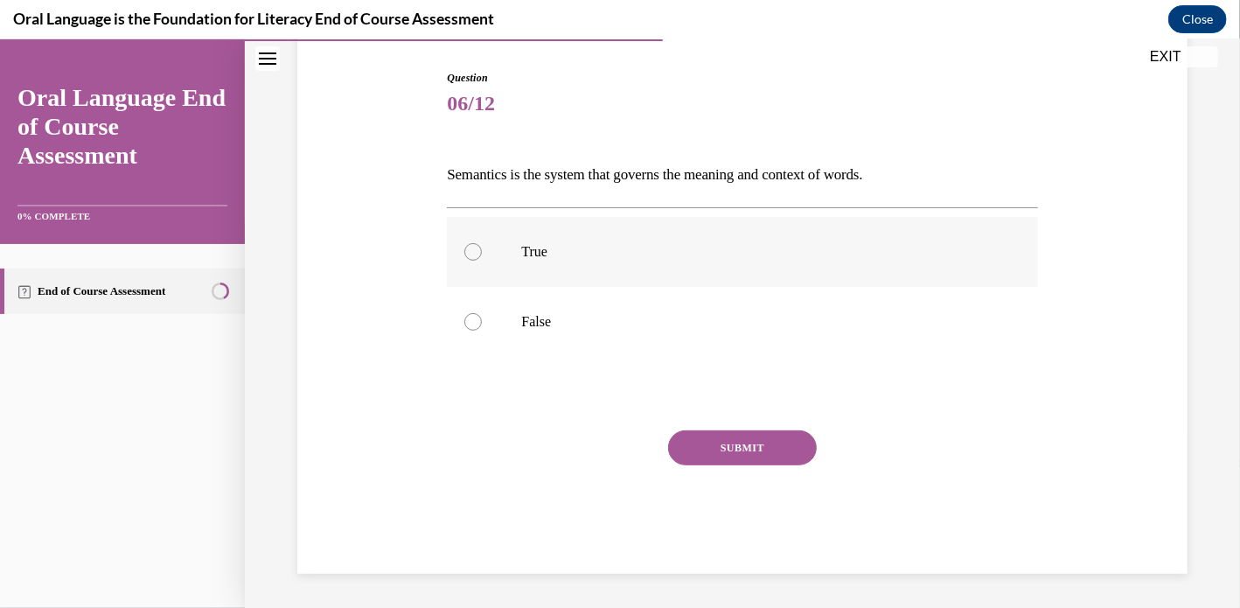
click at [567, 256] on p "True" at bounding box center [757, 250] width 472 height 17
click at [482, 256] on input "True" at bounding box center [472, 250] width 17 height 17
radio input "true"
click at [751, 442] on button "SUBMIT" at bounding box center [742, 446] width 149 height 35
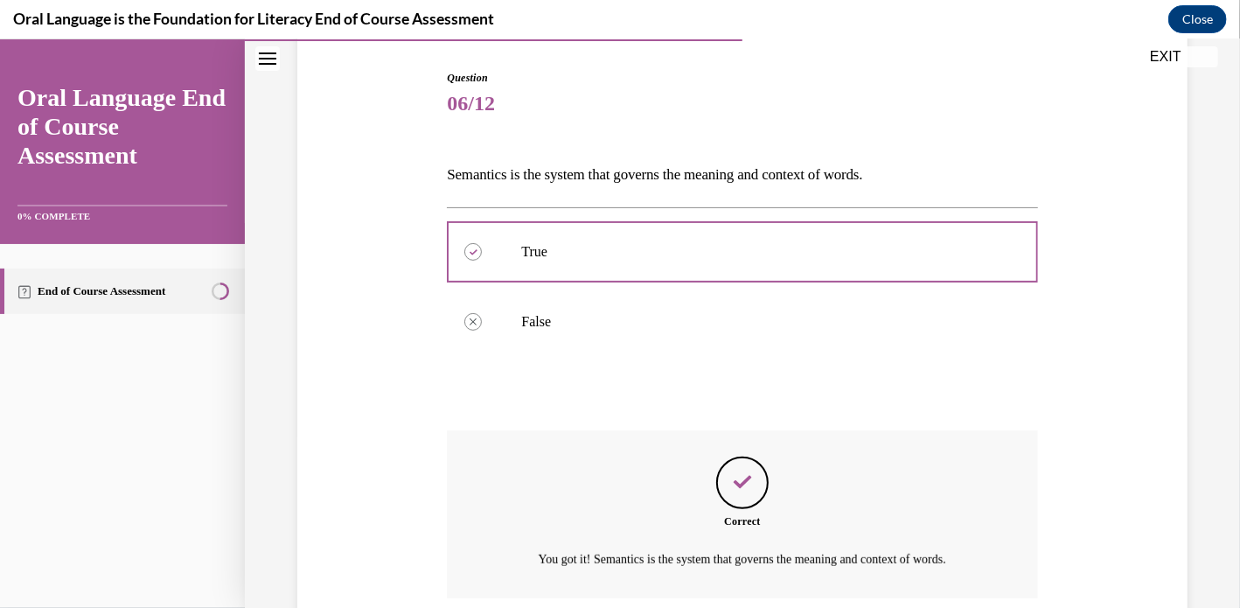
scroll to position [315, 0]
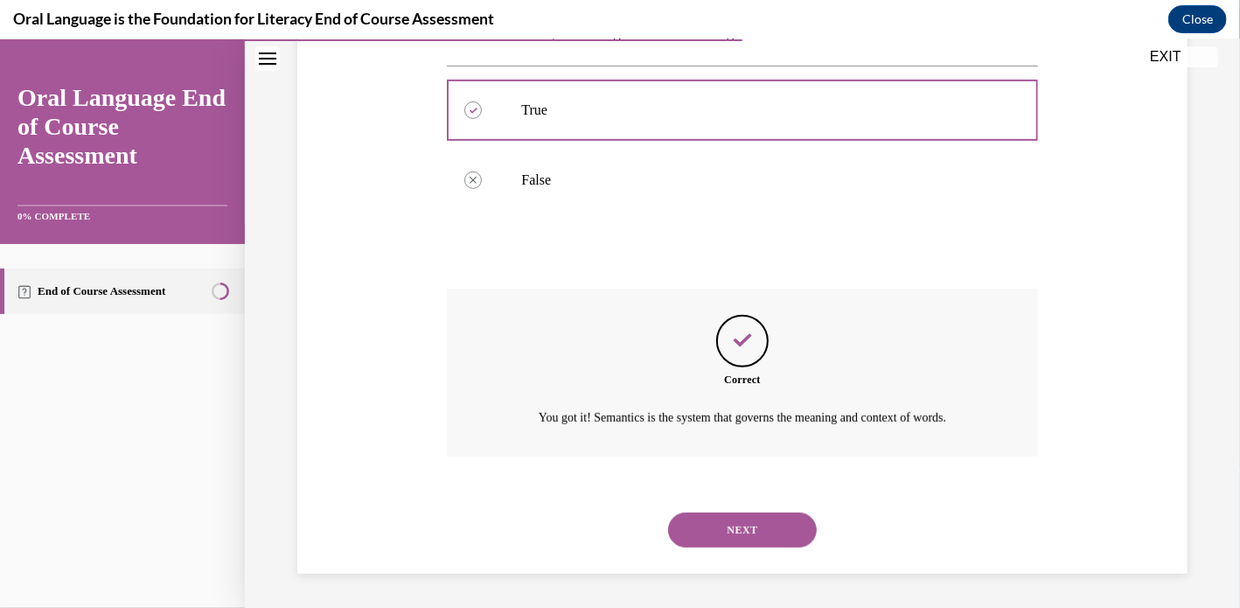
click at [742, 523] on button "NEXT" at bounding box center [742, 529] width 149 height 35
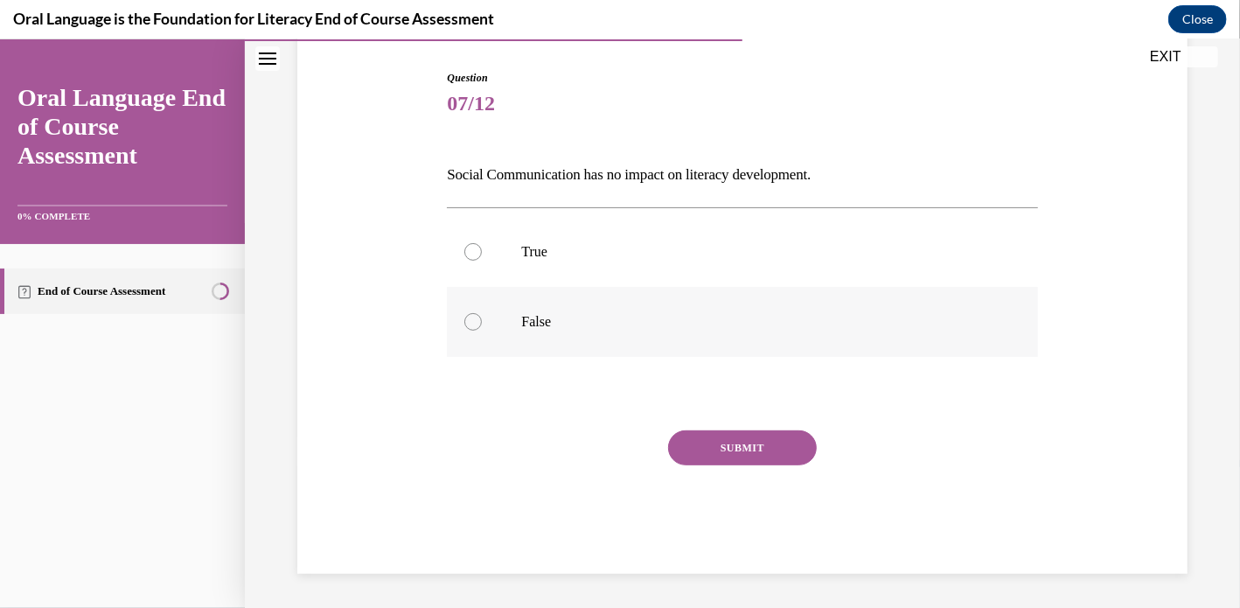
click at [551, 318] on p "False" at bounding box center [757, 320] width 472 height 17
click at [482, 318] on input "False" at bounding box center [472, 320] width 17 height 17
radio input "true"
click at [735, 436] on button "SUBMIT" at bounding box center [742, 446] width 149 height 35
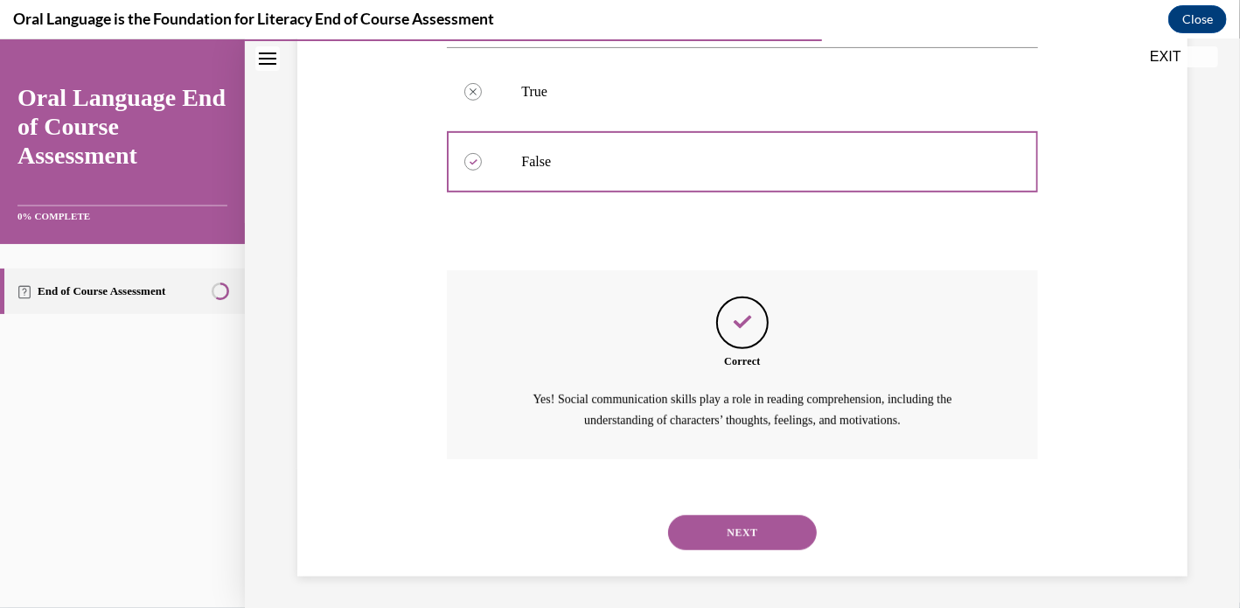
scroll to position [336, 0]
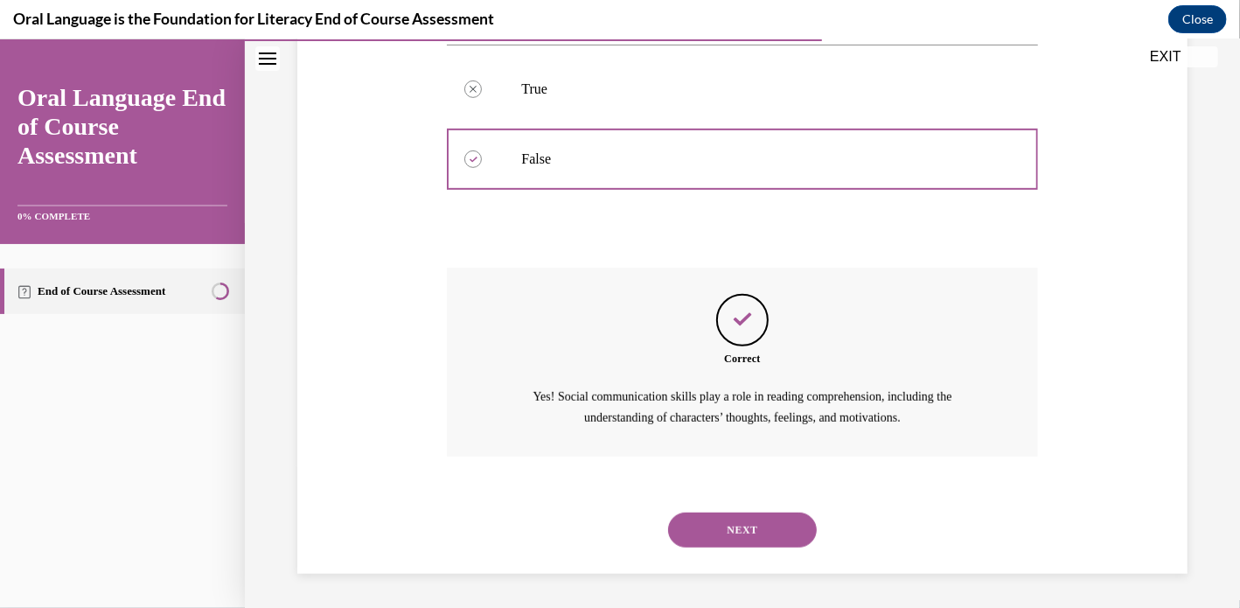
click at [693, 537] on button "NEXT" at bounding box center [742, 529] width 149 height 35
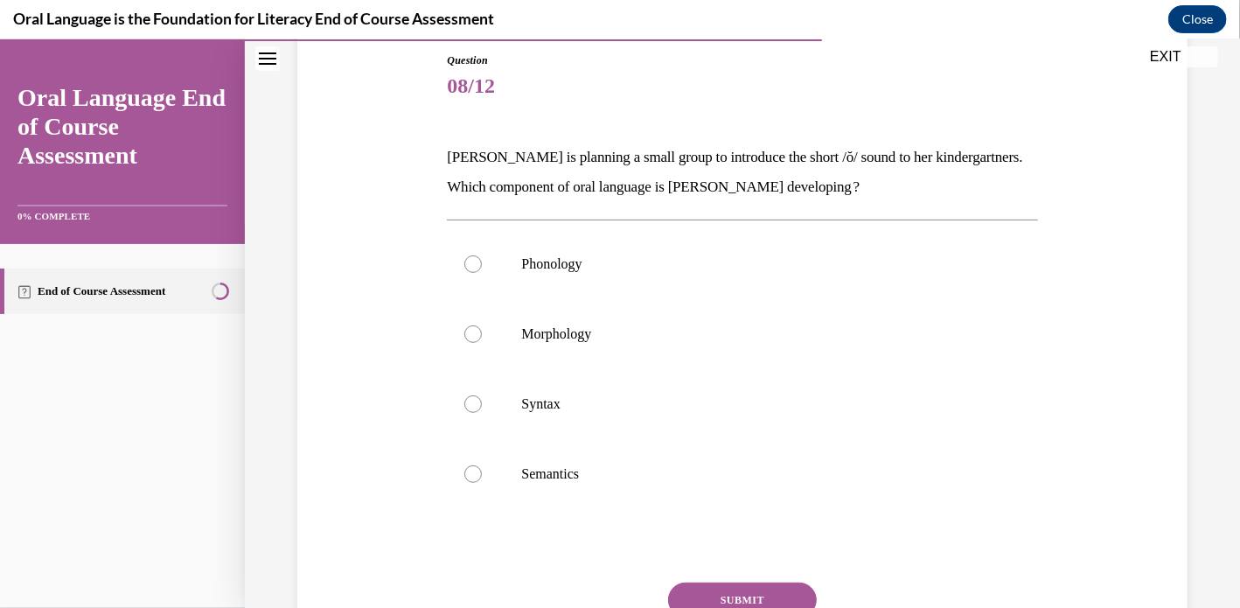
scroll to position [192, 0]
click at [721, 281] on label "Phonology" at bounding box center [742, 262] width 590 height 70
click at [482, 271] on input "Phonology" at bounding box center [472, 262] width 17 height 17
radio input "true"
click at [742, 590] on button "SUBMIT" at bounding box center [742, 598] width 149 height 35
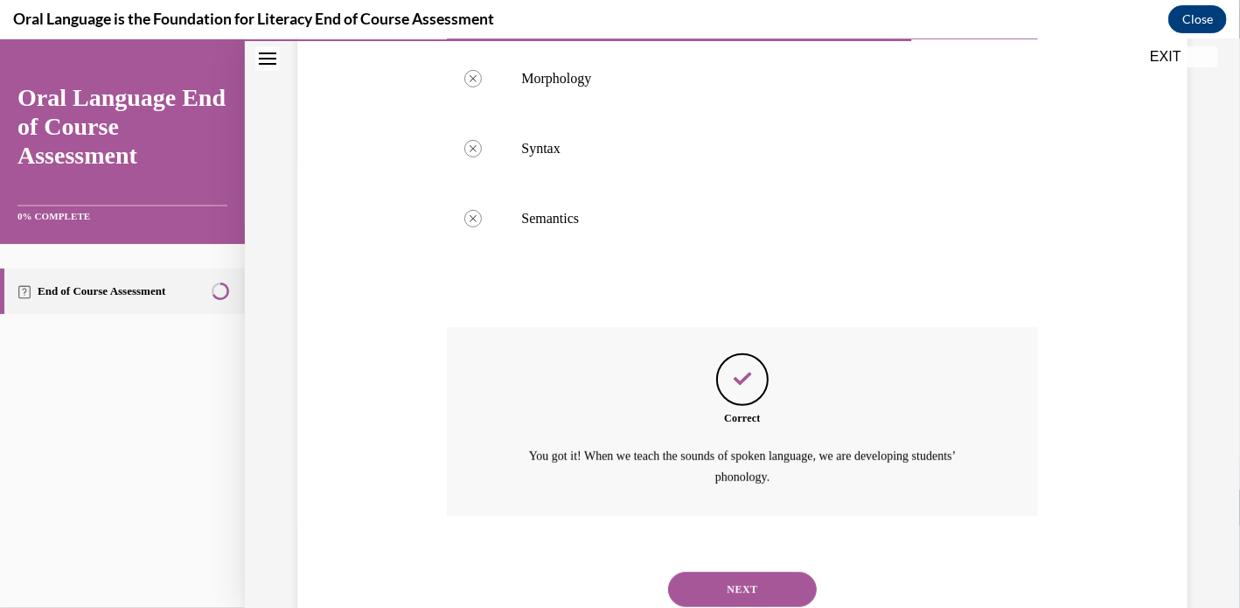
scroll to position [505, 0]
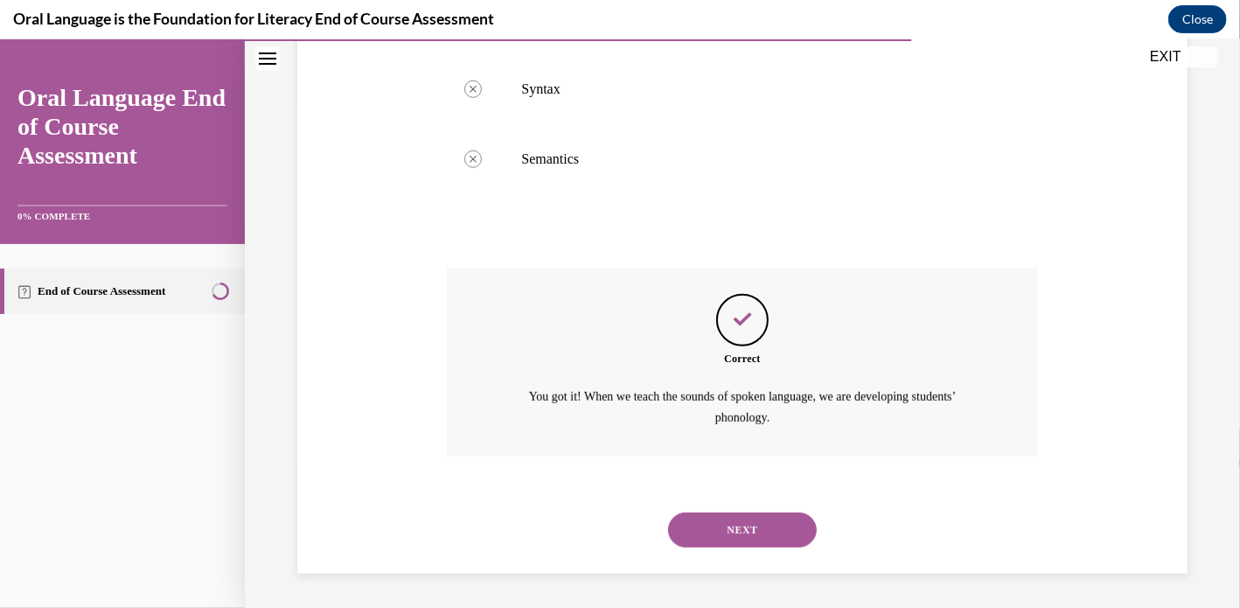
click at [712, 523] on button "NEXT" at bounding box center [742, 529] width 149 height 35
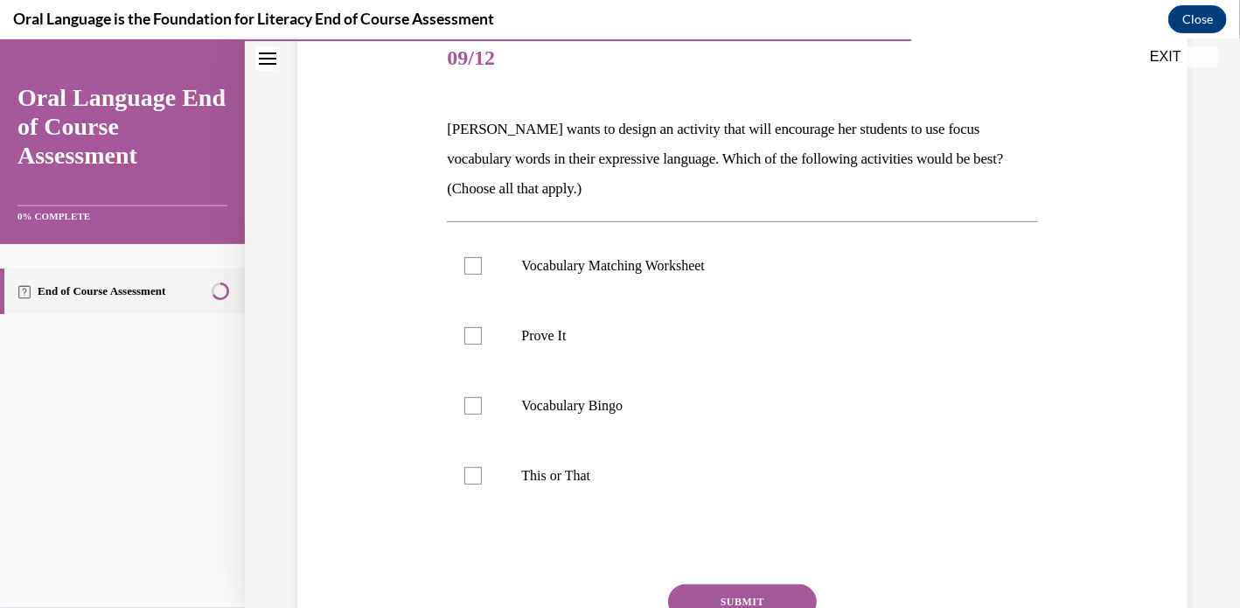
scroll to position [222, 0]
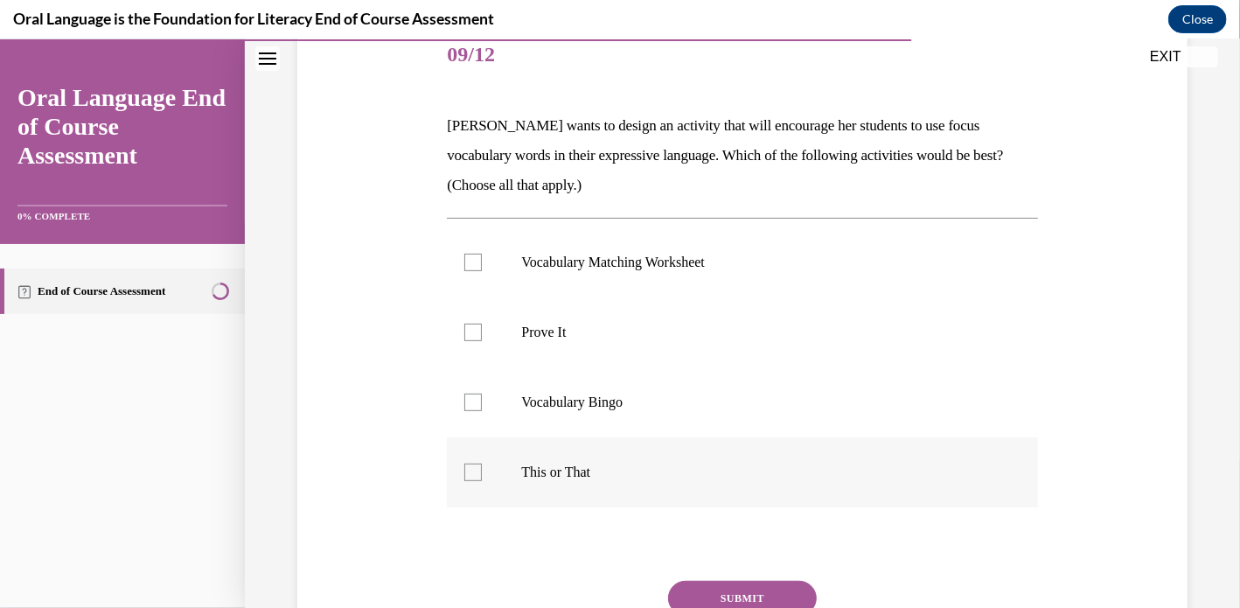
click at [605, 475] on p "This or That" at bounding box center [757, 471] width 472 height 17
click at [482, 475] on input "This or That" at bounding box center [472, 471] width 17 height 17
checkbox input "true"
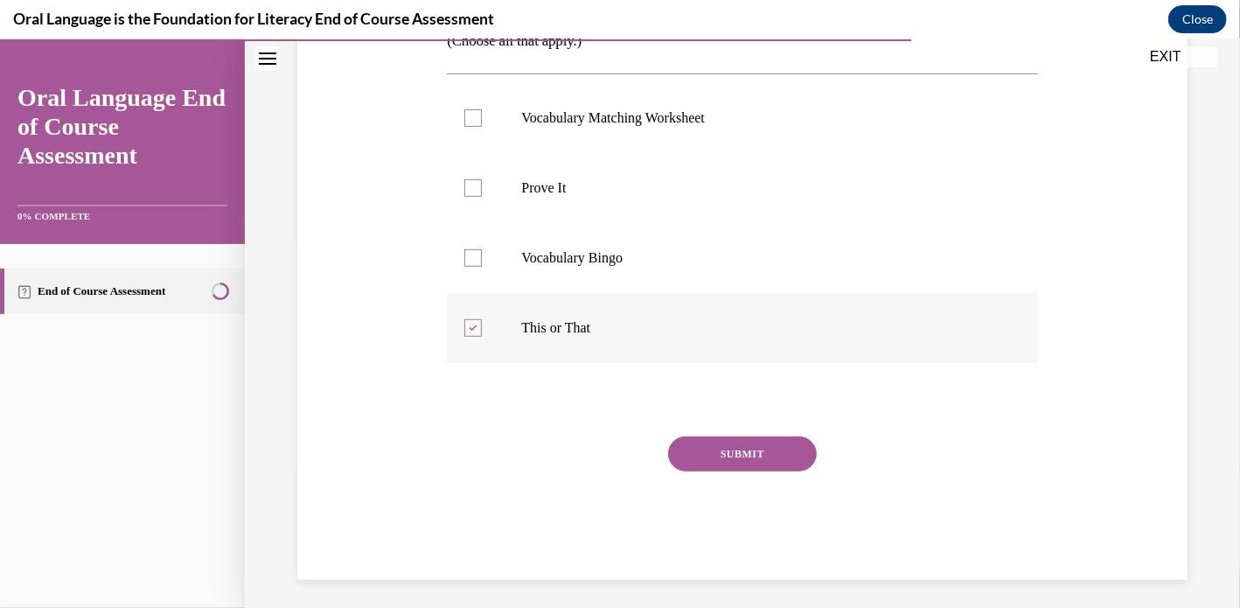
scroll to position [373, 0]
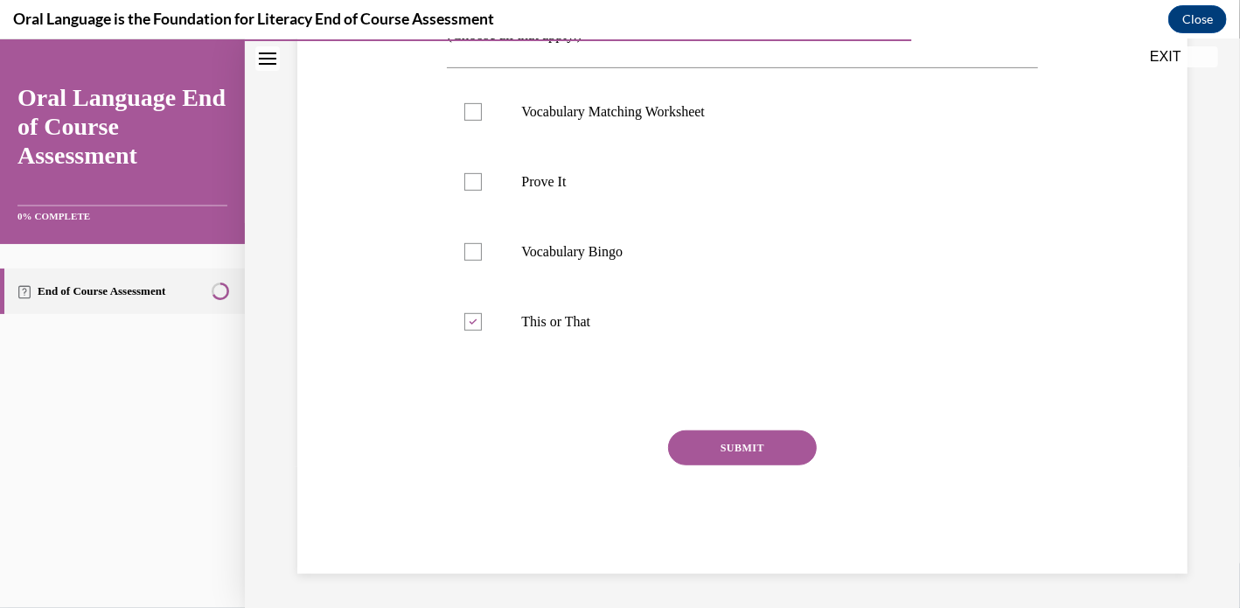
click at [768, 458] on button "SUBMIT" at bounding box center [742, 446] width 149 height 35
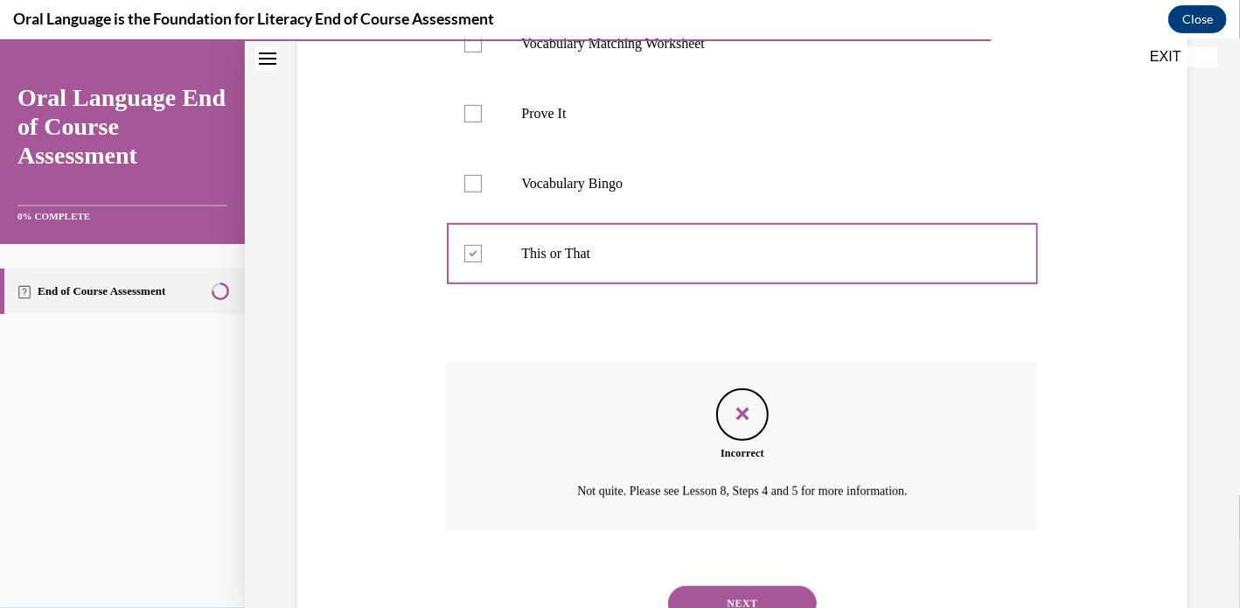
scroll to position [514, 0]
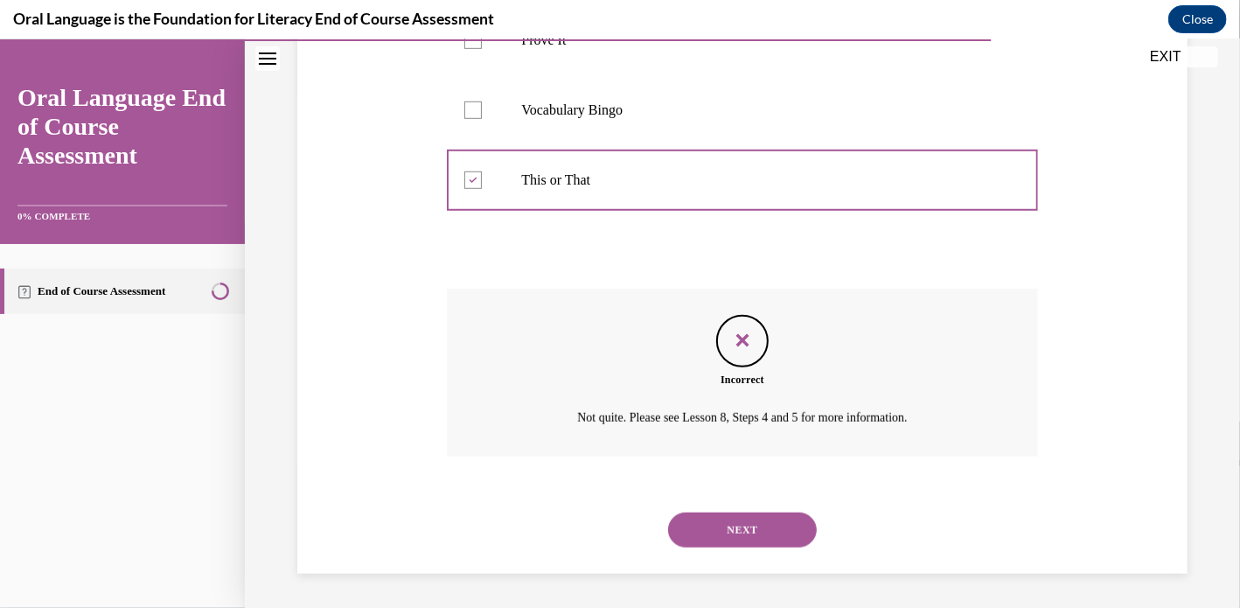
click at [749, 536] on button "NEXT" at bounding box center [742, 529] width 149 height 35
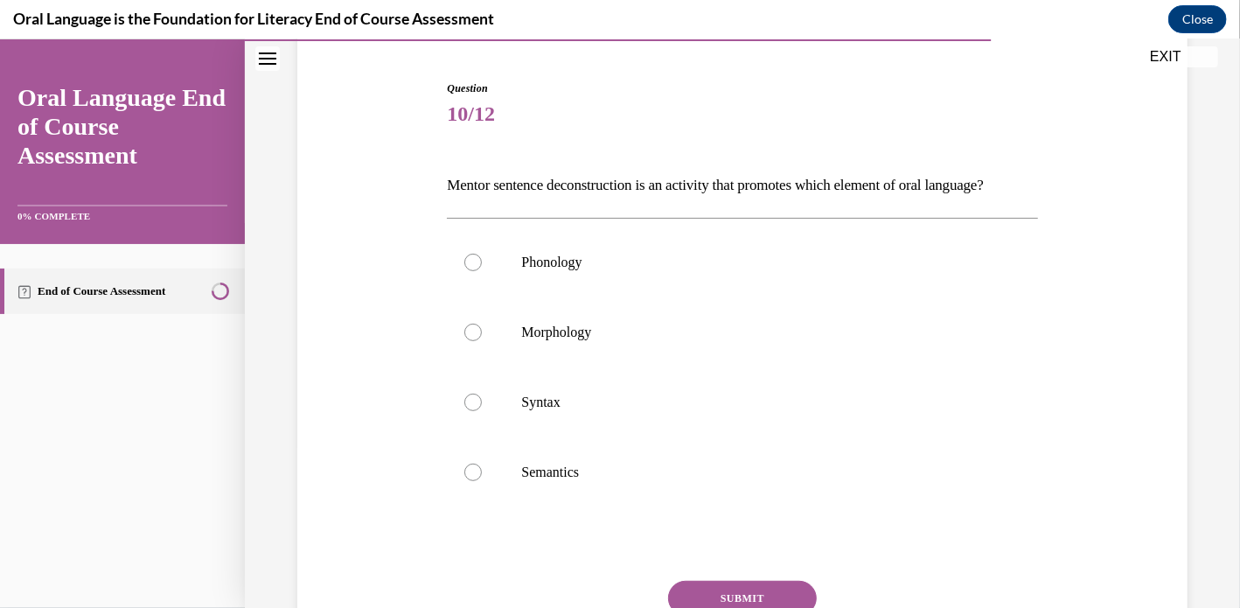
scroll to position [168, 0]
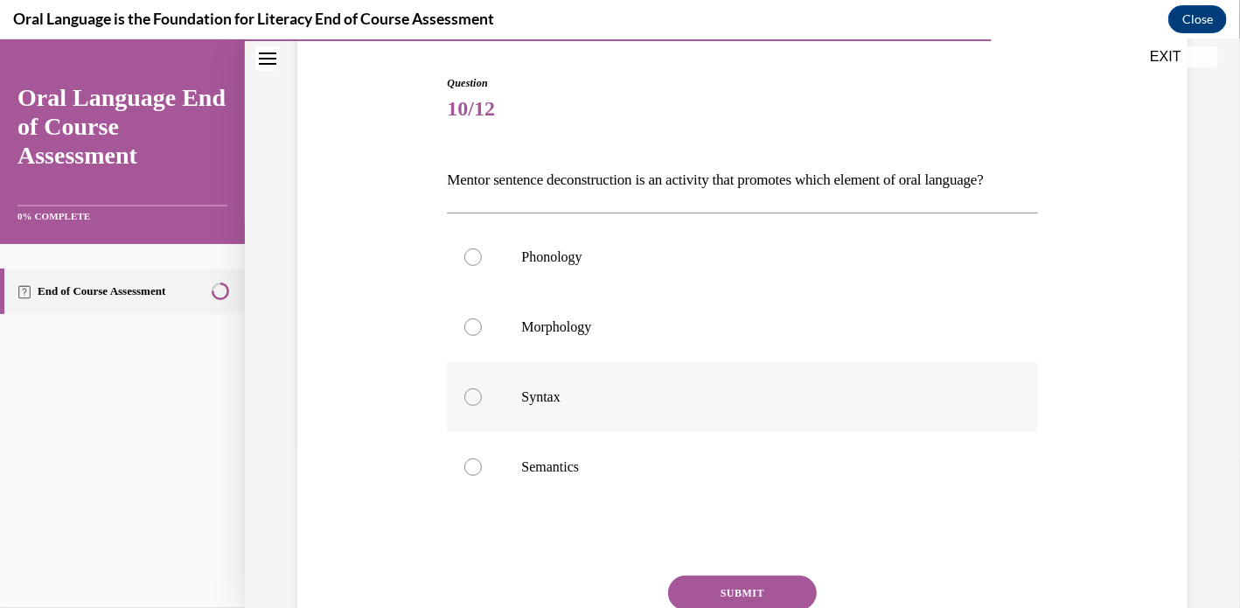
click at [531, 431] on label "Syntax" at bounding box center [742, 396] width 590 height 70
click at [482, 405] on input "Syntax" at bounding box center [472, 395] width 17 height 17
radio input "true"
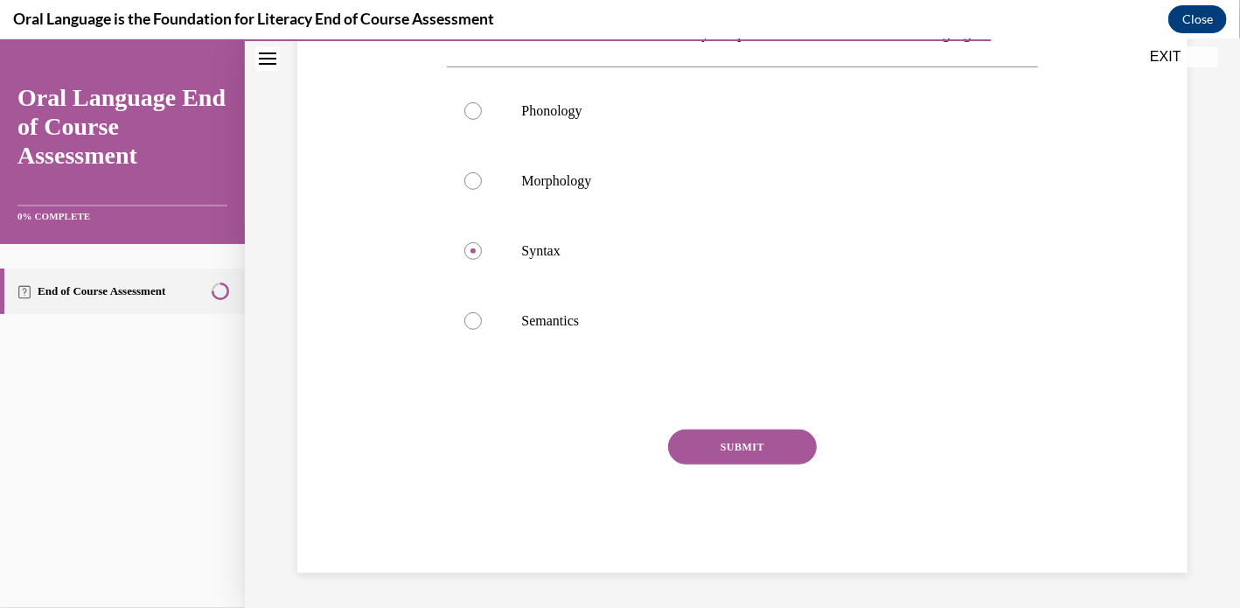
click at [782, 438] on button "SUBMIT" at bounding box center [742, 446] width 149 height 35
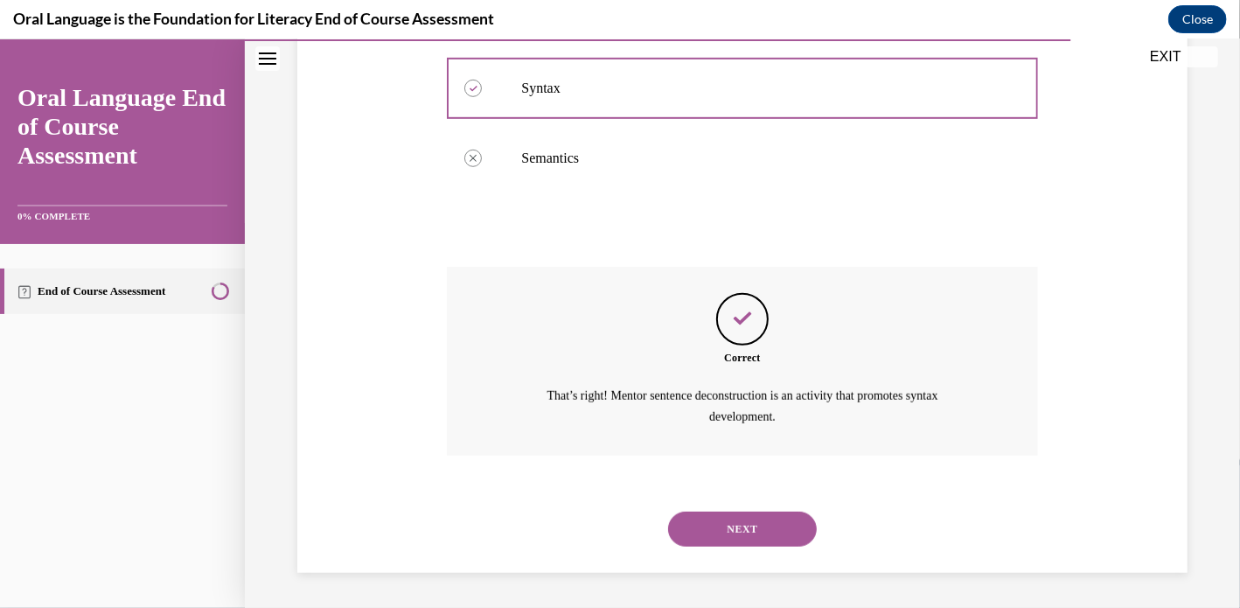
scroll to position [505, 0]
click at [753, 526] on button "NEXT" at bounding box center [742, 528] width 149 height 35
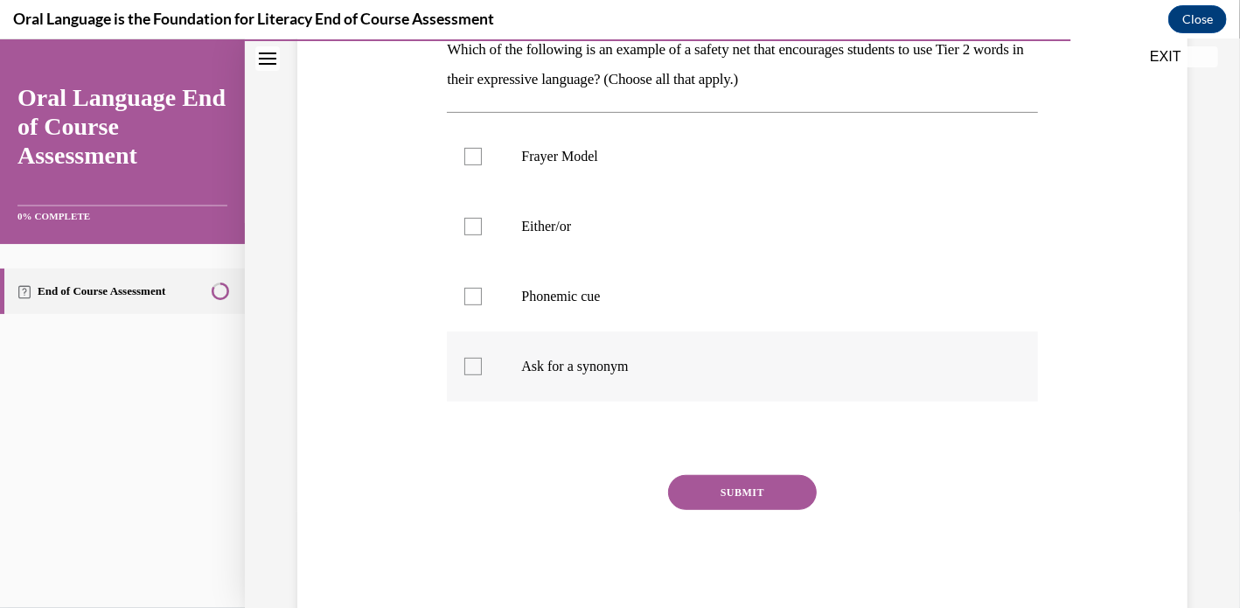
scroll to position [301, 0]
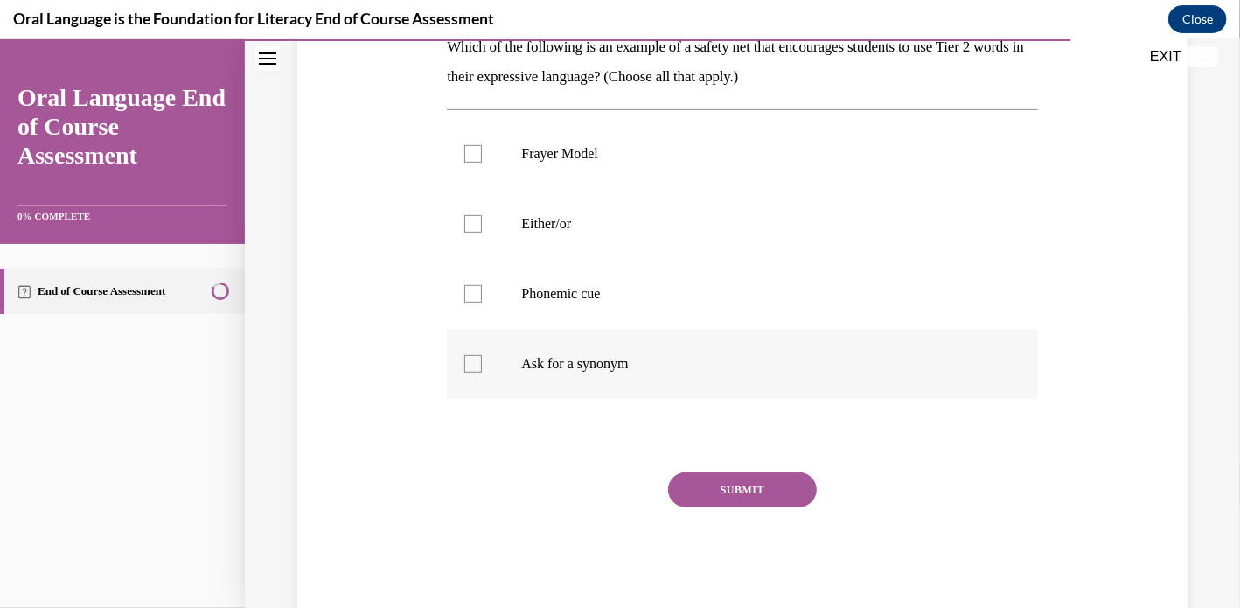
click at [537, 354] on p "Ask for a synonym" at bounding box center [757, 362] width 472 height 17
click at [482, 354] on input "Ask for a synonym" at bounding box center [472, 362] width 17 height 17
checkbox input "true"
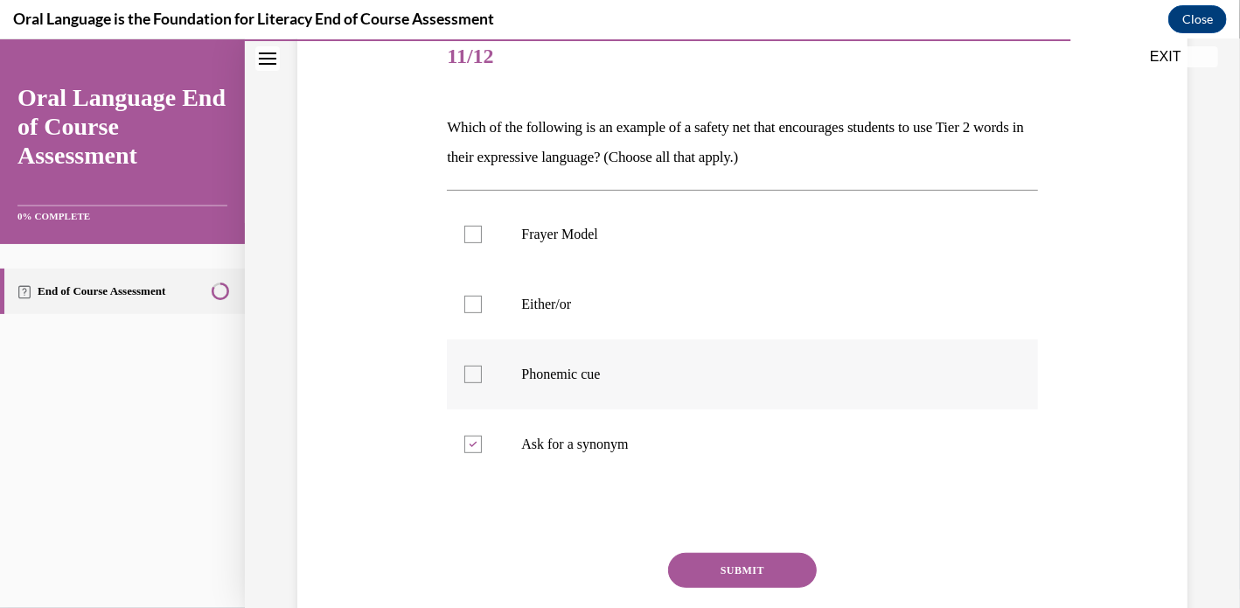
scroll to position [220, 0]
click at [543, 361] on label "Phonemic cue" at bounding box center [742, 373] width 590 height 70
click at [482, 365] on input "Phonemic cue" at bounding box center [472, 373] width 17 height 17
checkbox input "true"
click at [530, 313] on label "Either/or" at bounding box center [742, 303] width 590 height 70
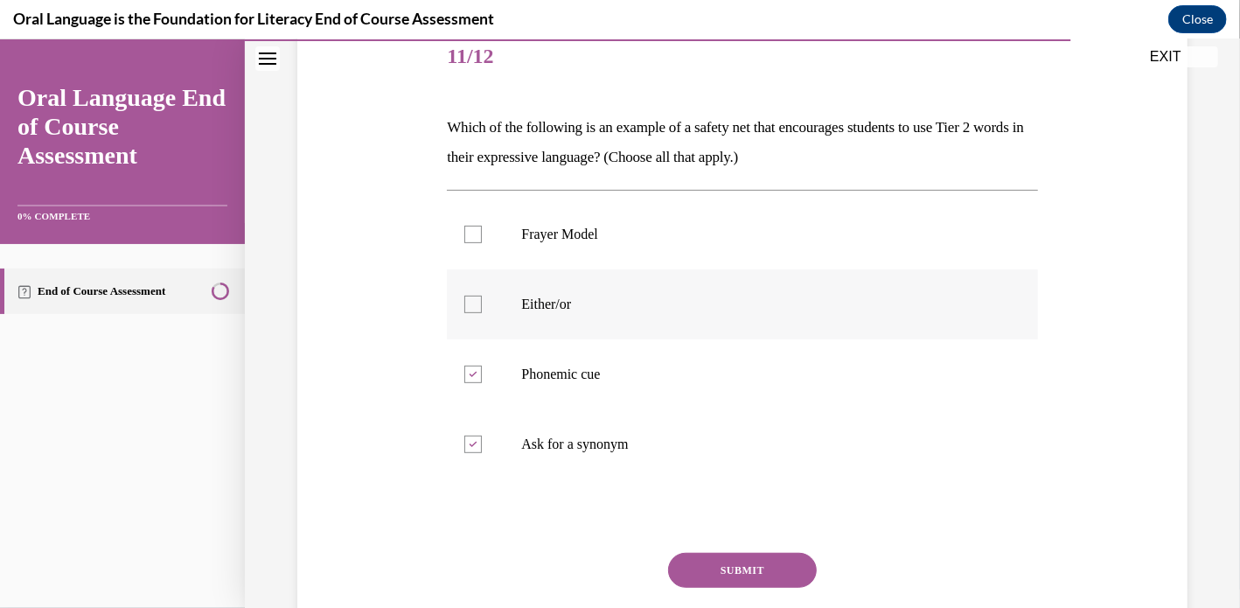
click at [482, 312] on input "Either/or" at bounding box center [472, 303] width 17 height 17
checkbox input "true"
click at [554, 225] on p "Frayer Model" at bounding box center [757, 233] width 472 height 17
click at [482, 225] on input "Frayer Model" at bounding box center [472, 233] width 17 height 17
checkbox input "true"
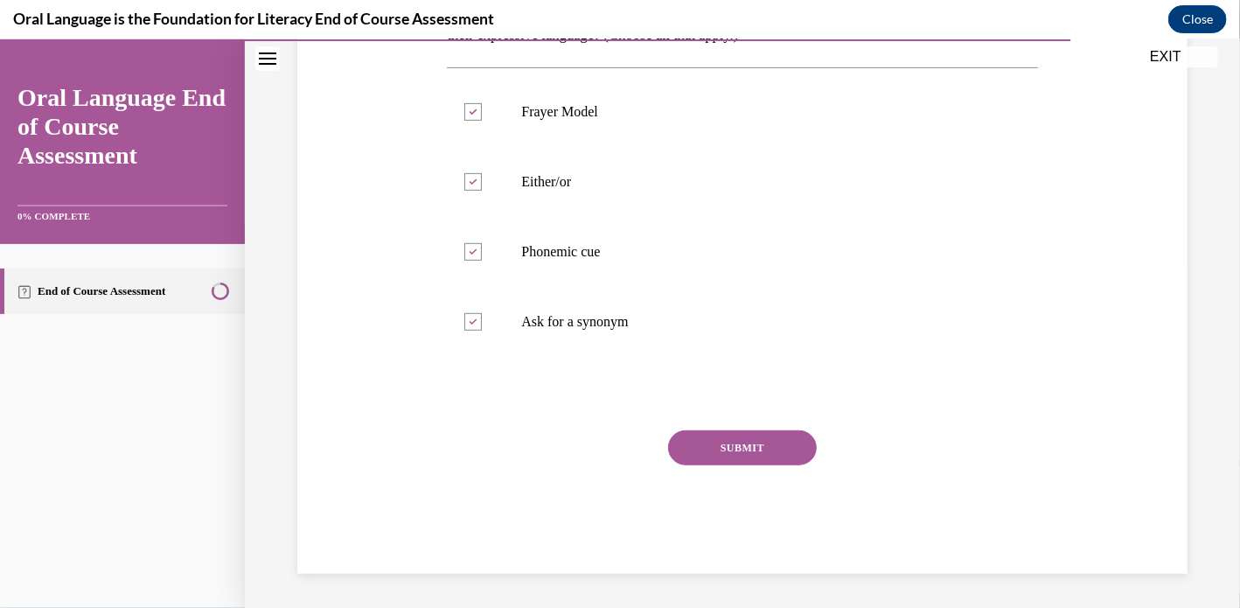
click at [792, 436] on button "SUBMIT" at bounding box center [742, 446] width 149 height 35
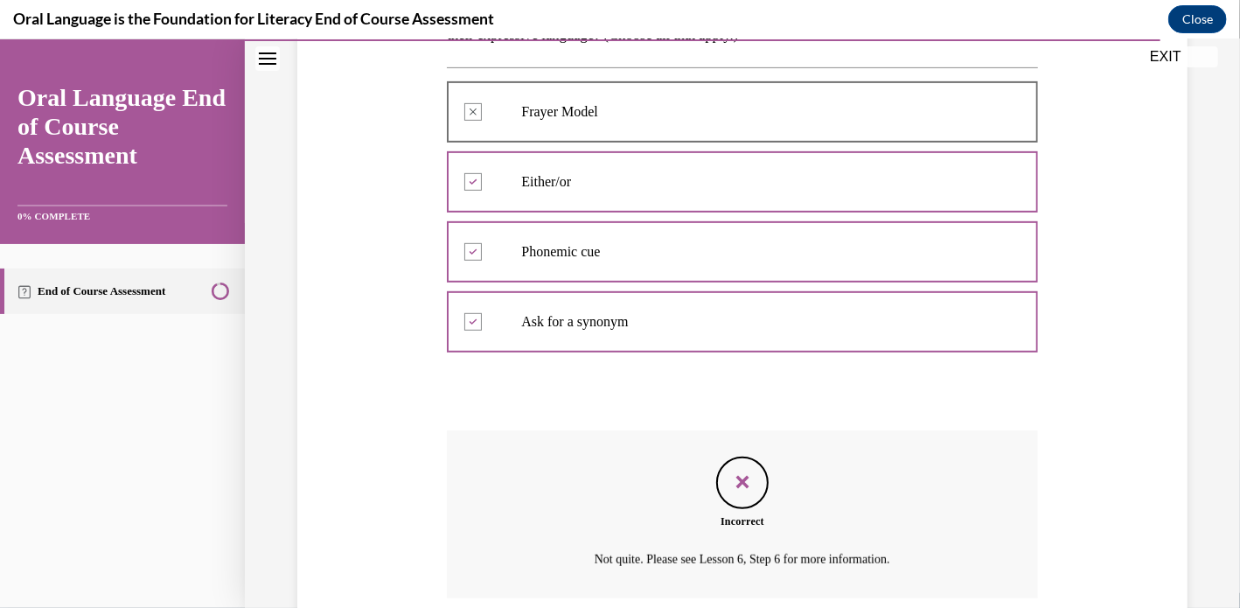
scroll to position [484, 0]
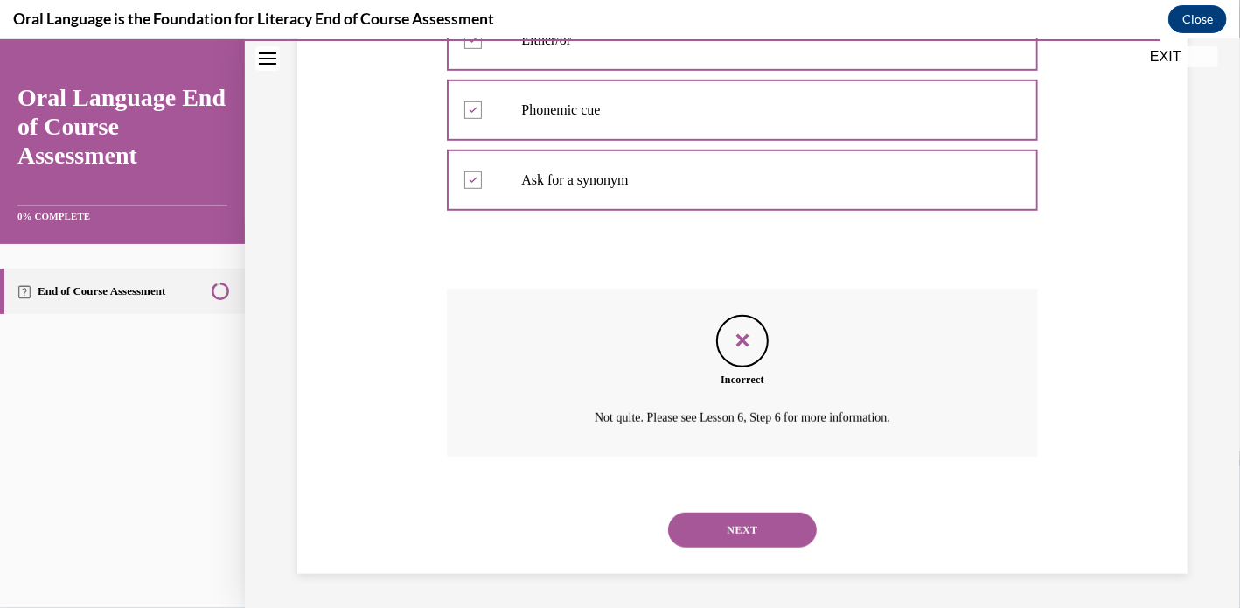
click at [739, 530] on button "NEXT" at bounding box center [742, 529] width 149 height 35
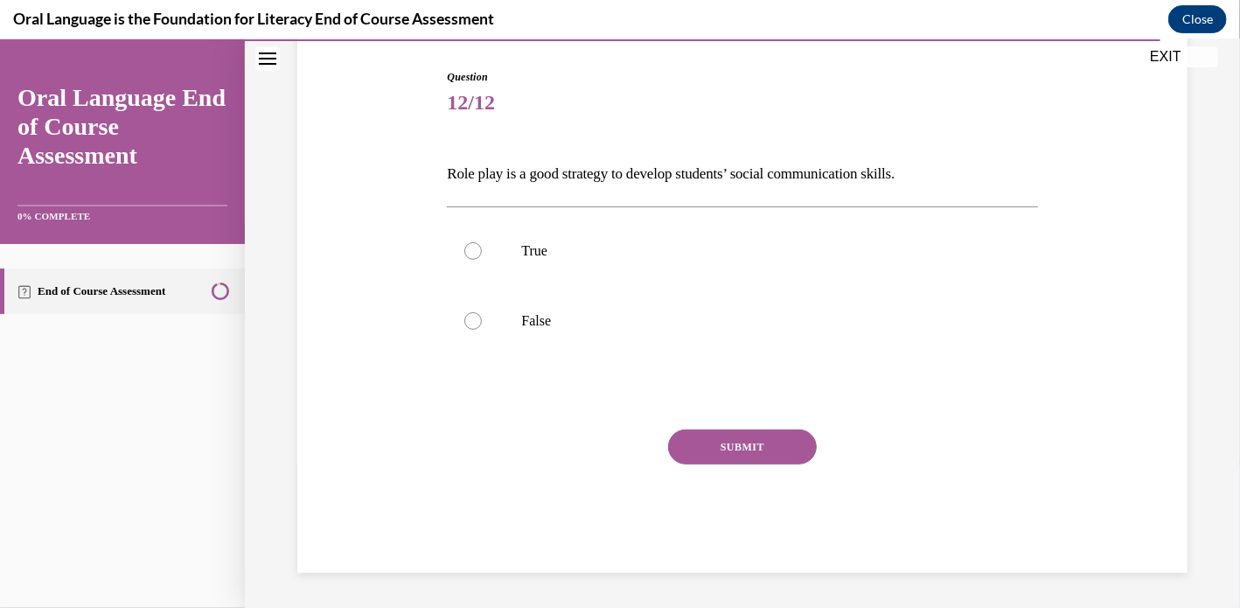
scroll to position [173, 0]
click at [586, 261] on label "True" at bounding box center [742, 251] width 590 height 70
click at [482, 260] on input "True" at bounding box center [472, 250] width 17 height 17
radio input "true"
click at [770, 463] on div "SUBMIT" at bounding box center [742, 472] width 590 height 87
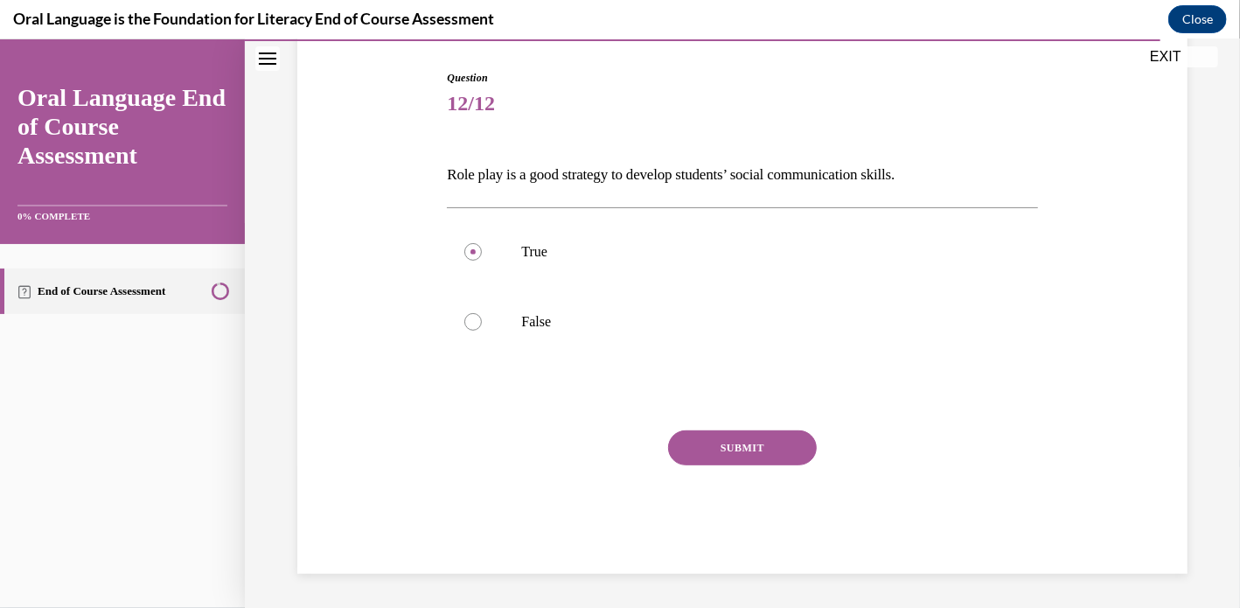
click at [763, 453] on button "SUBMIT" at bounding box center [742, 446] width 149 height 35
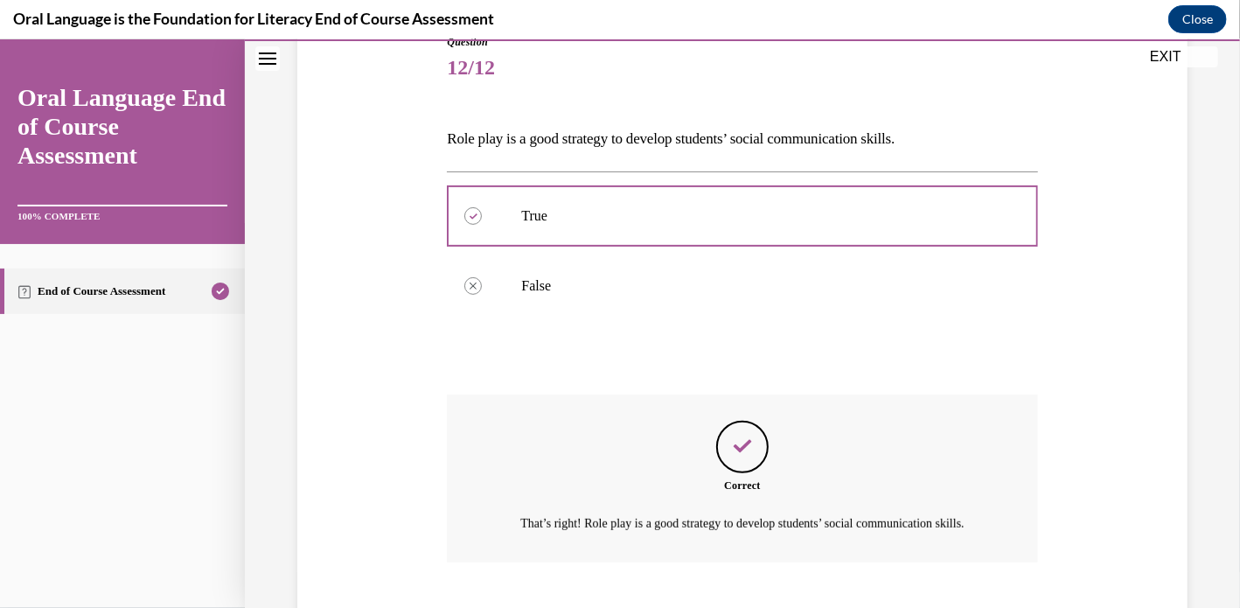
scroll to position [336, 0]
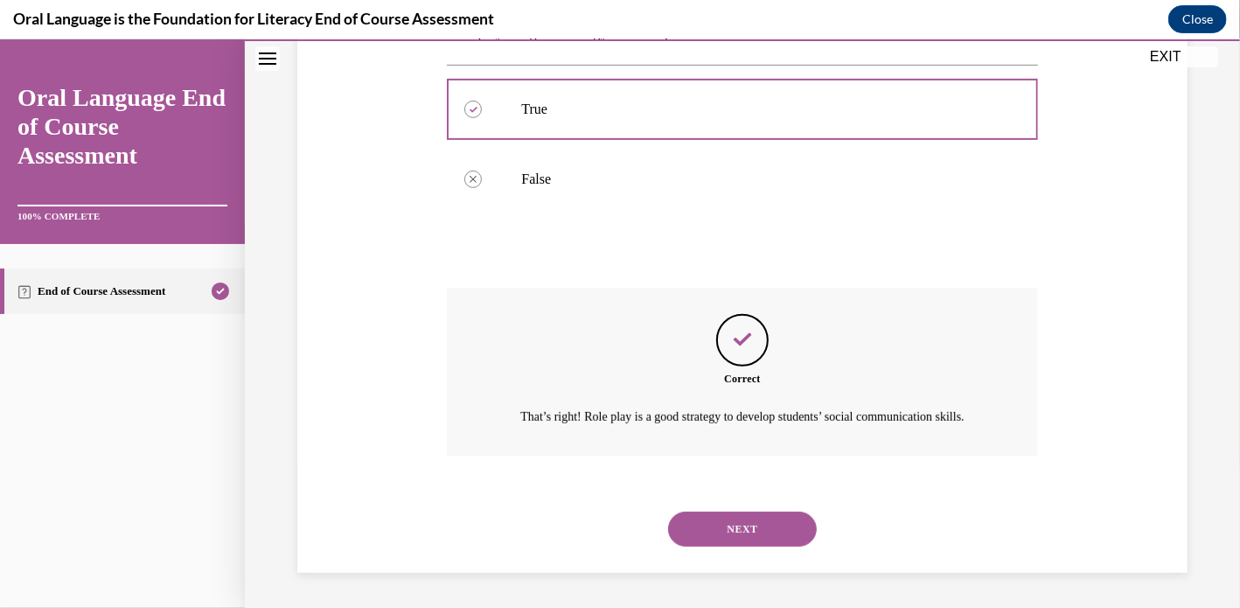
click at [739, 540] on button "NEXT" at bounding box center [742, 528] width 149 height 35
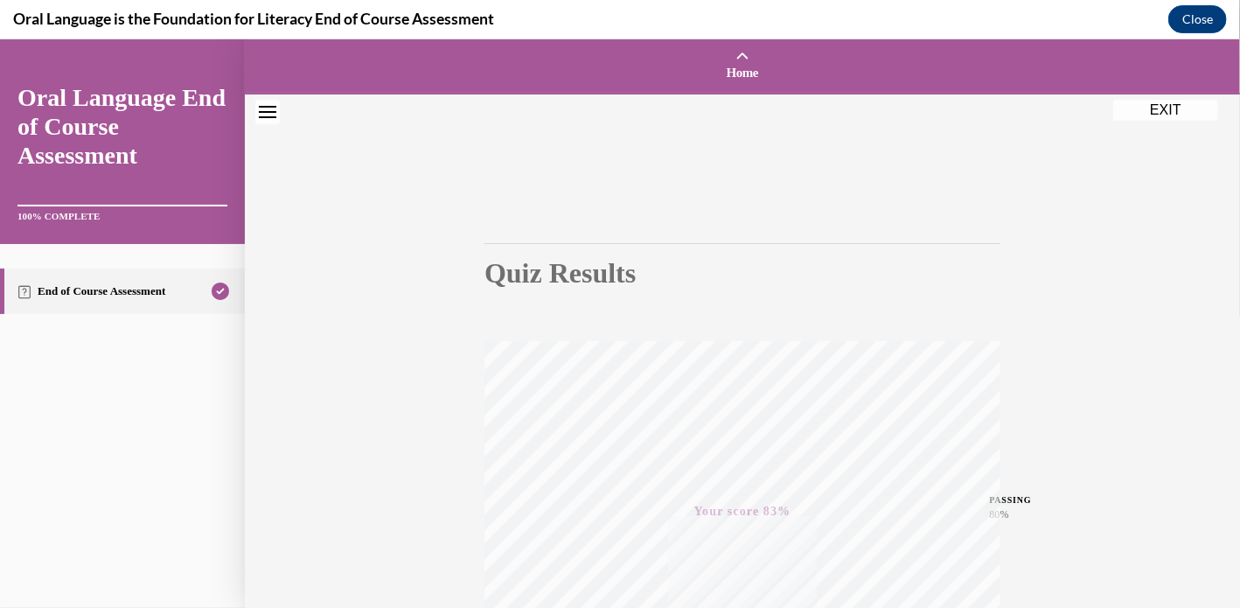
scroll to position [327, 0]
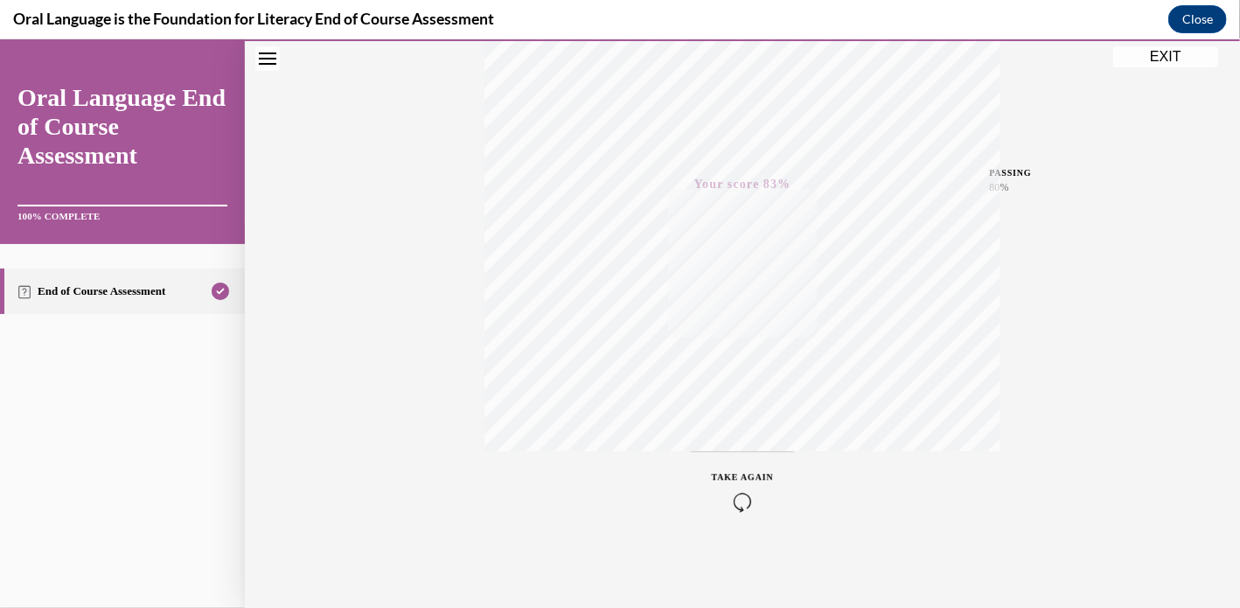
click at [1165, 54] on button "EXIT" at bounding box center [1165, 55] width 105 height 21
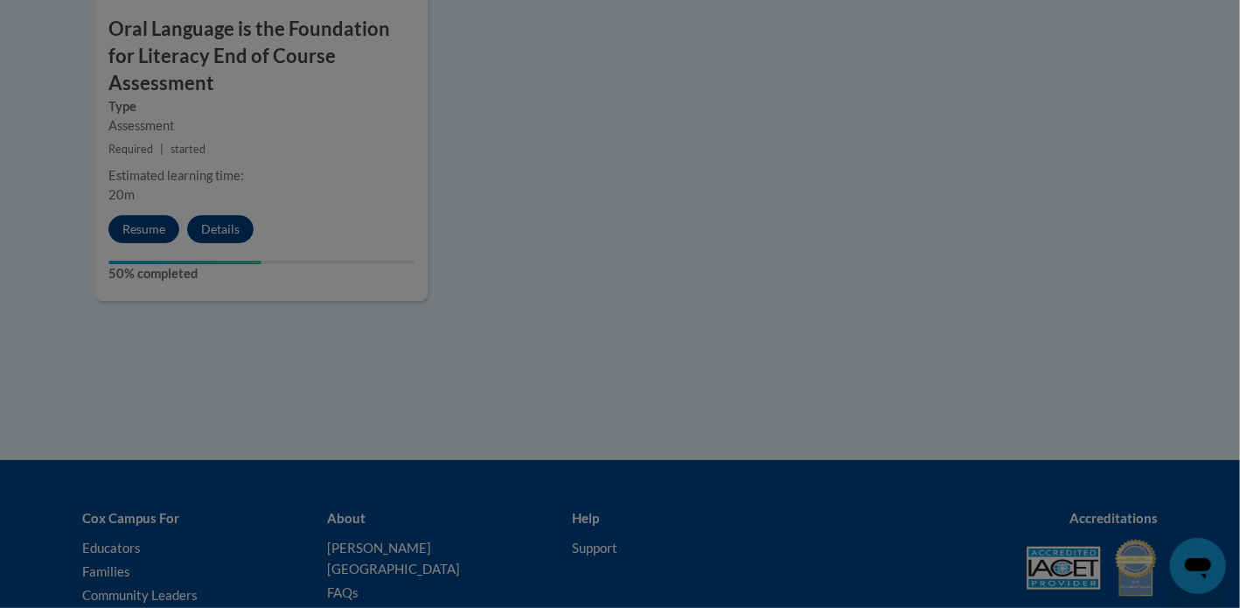
scroll to position [0, 0]
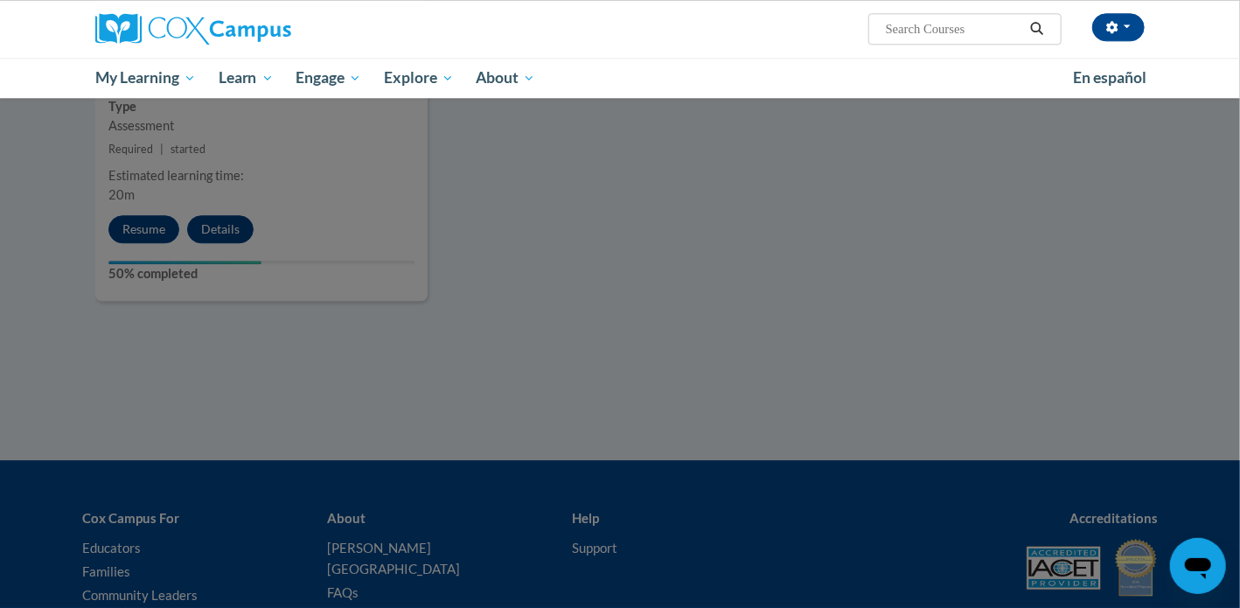
click at [603, 184] on div at bounding box center [620, 304] width 1240 height 608
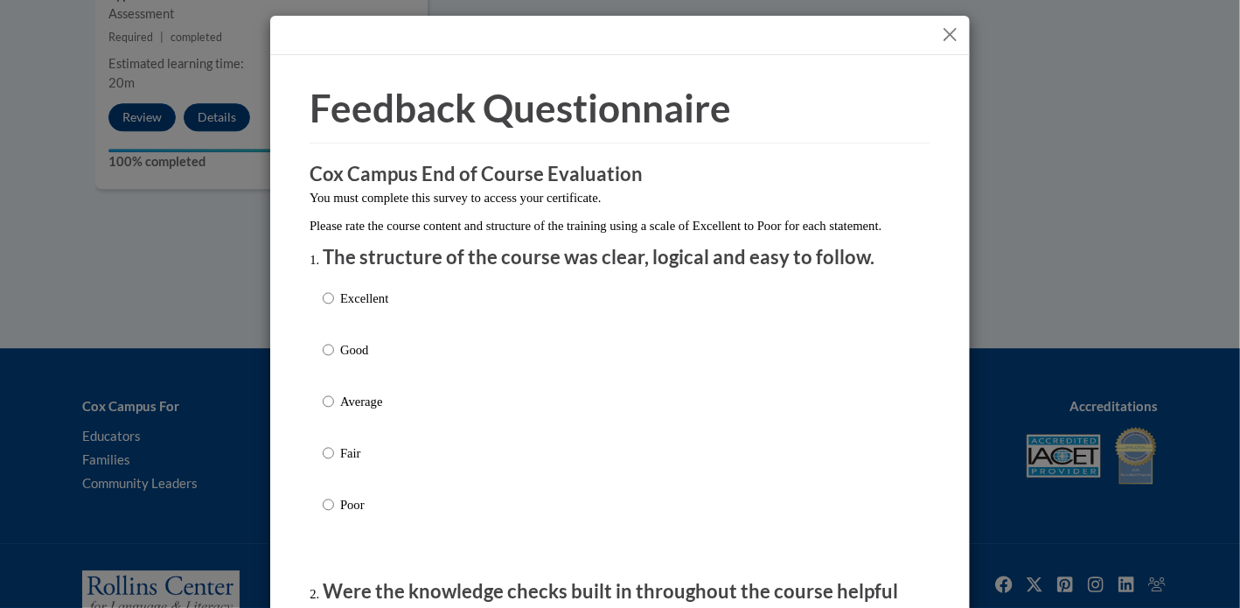
click at [948, 35] on button "Close" at bounding box center [950, 35] width 22 height 22
